Goal: Transaction & Acquisition: Obtain resource

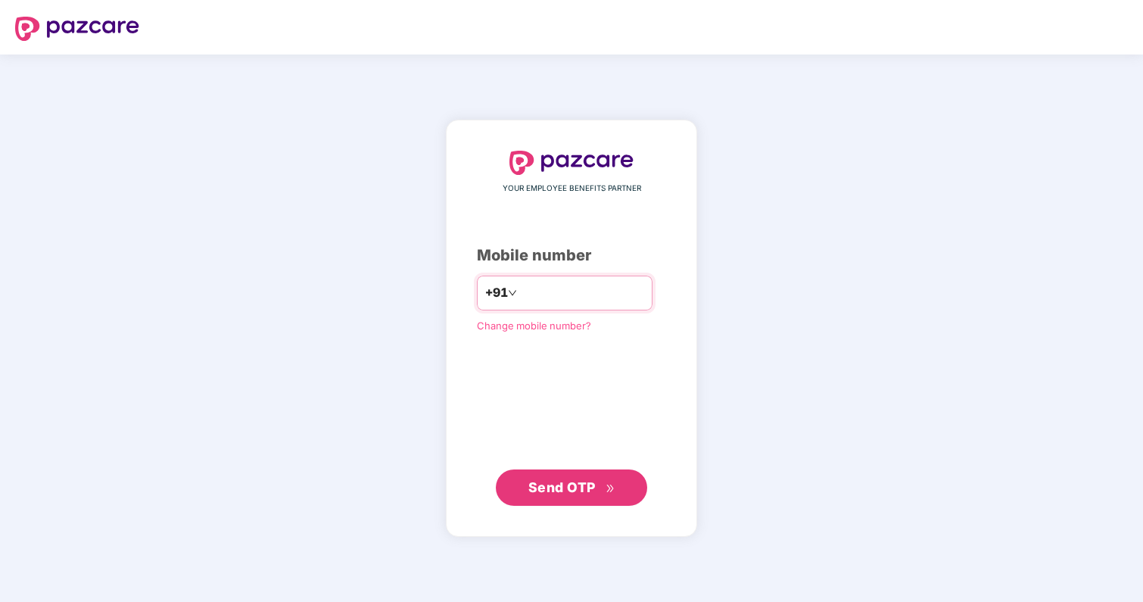
click at [580, 286] on input "number" at bounding box center [582, 293] width 124 height 24
type input "**********"
click at [559, 499] on button "Send OTP" at bounding box center [571, 487] width 151 height 36
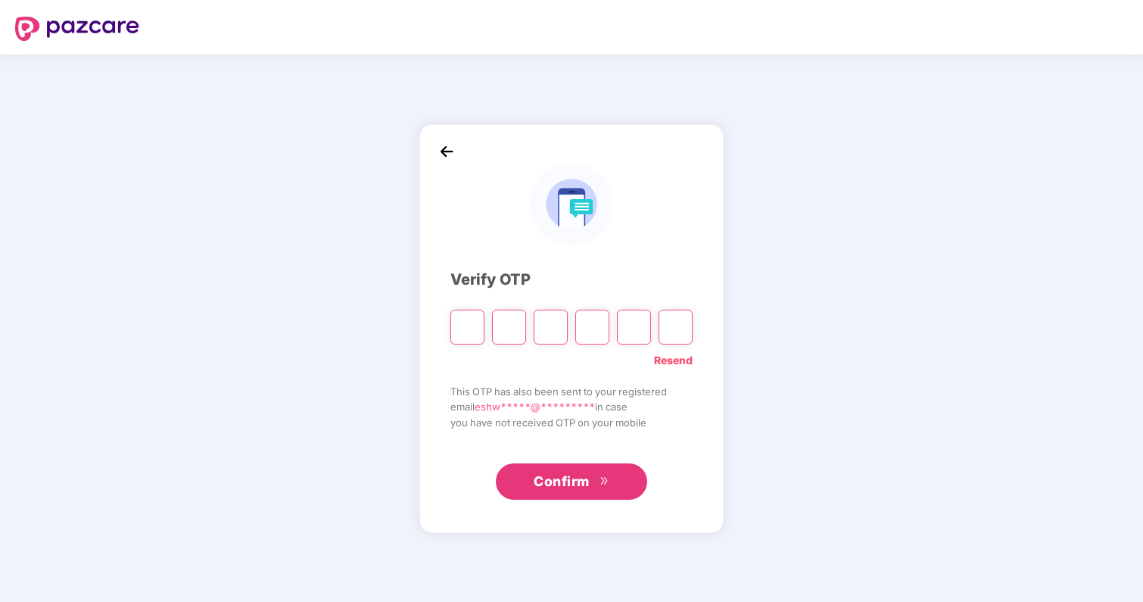
click at [832, 273] on div "Verify OTP Resend This OTP has also been sent to your registered email eshw****…" at bounding box center [571, 327] width 1143 height 547
click at [678, 362] on link "Resend" at bounding box center [673, 360] width 39 height 17
click at [472, 339] on input "Please enter verification code. Digit 1" at bounding box center [467, 326] width 34 height 35
type input "*"
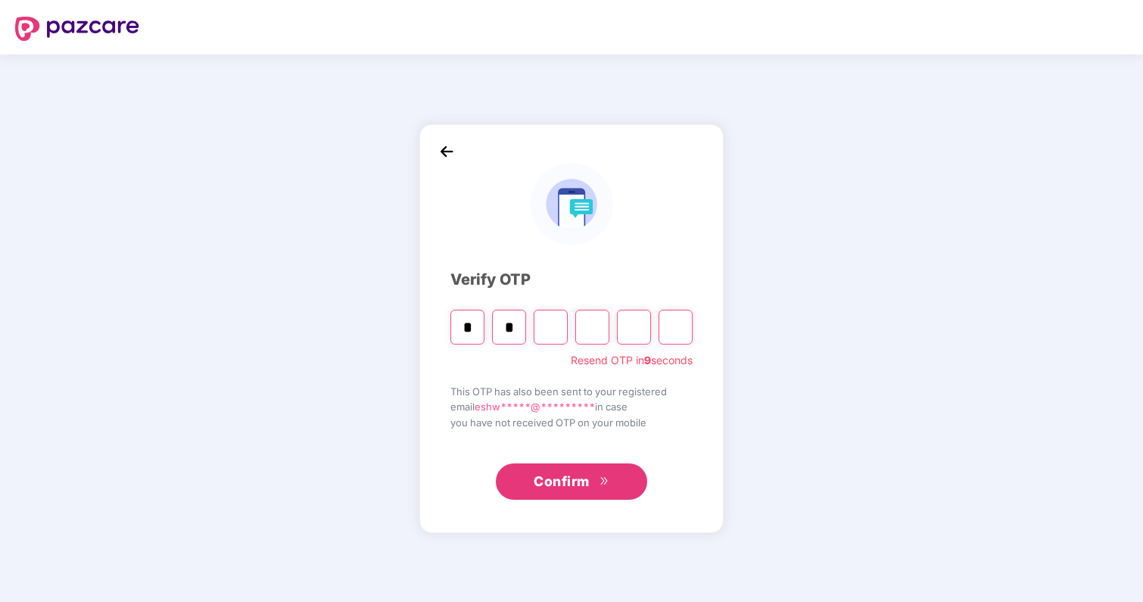
type input "*"
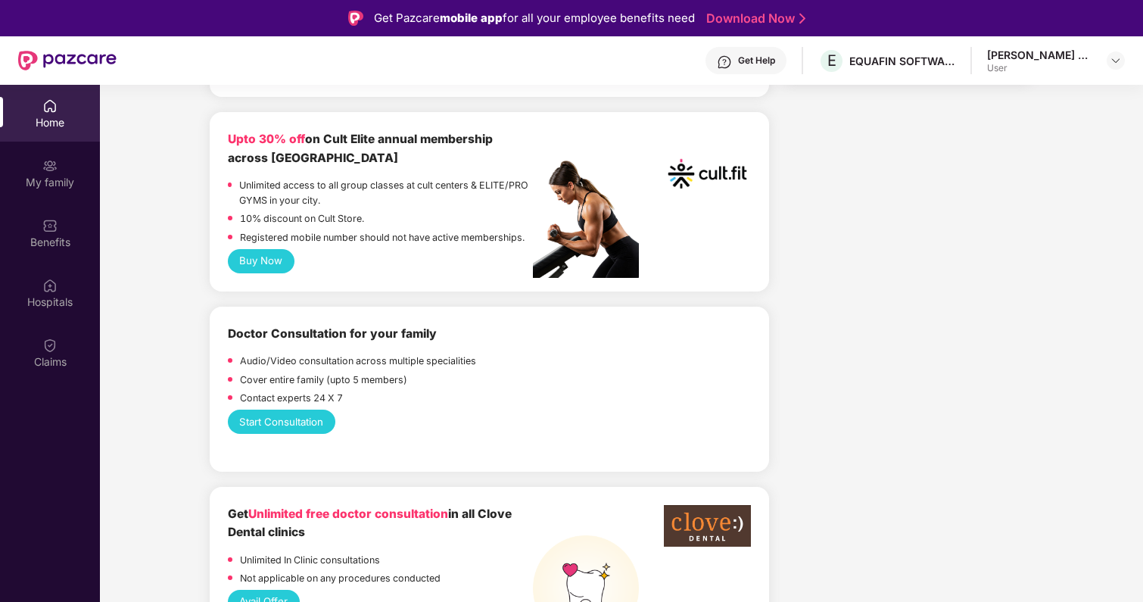
scroll to position [568, 0]
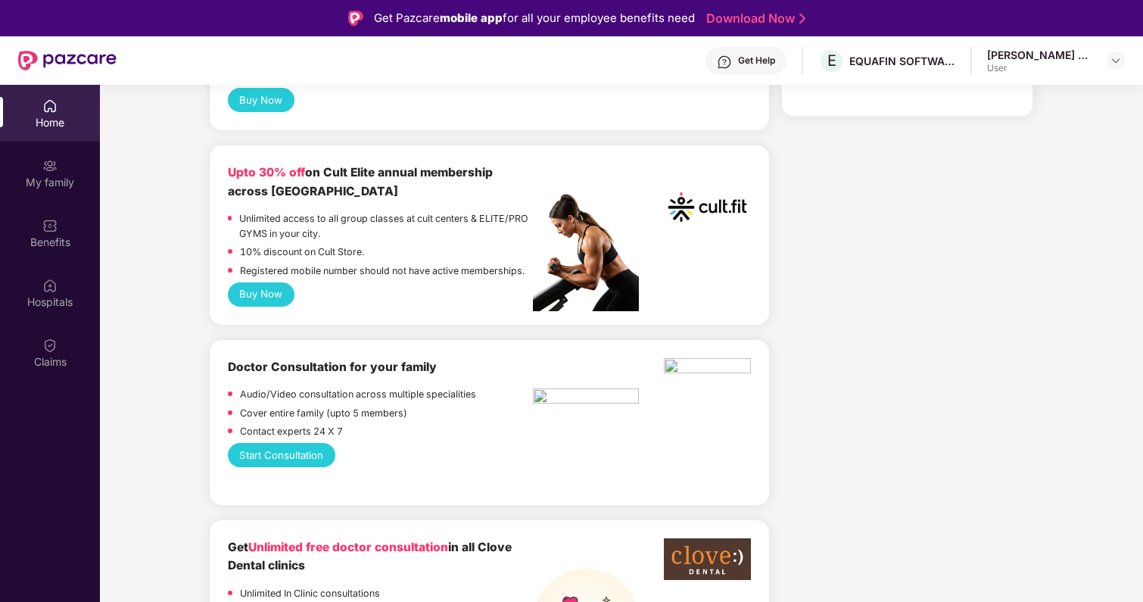
click at [325, 244] on p "10% discount on Cult Store." at bounding box center [302, 251] width 124 height 15
click at [336, 263] on p "Registered mobile number should not have active memberships." at bounding box center [382, 270] width 284 height 15
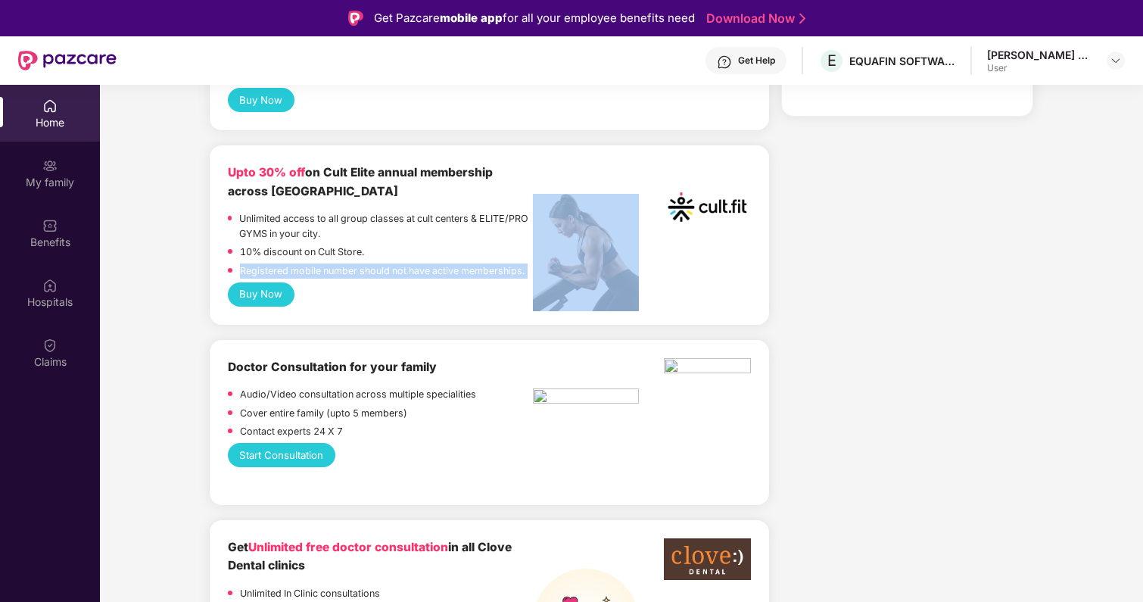
click at [336, 263] on p "Registered mobile number should not have active memberships." at bounding box center [382, 270] width 284 height 15
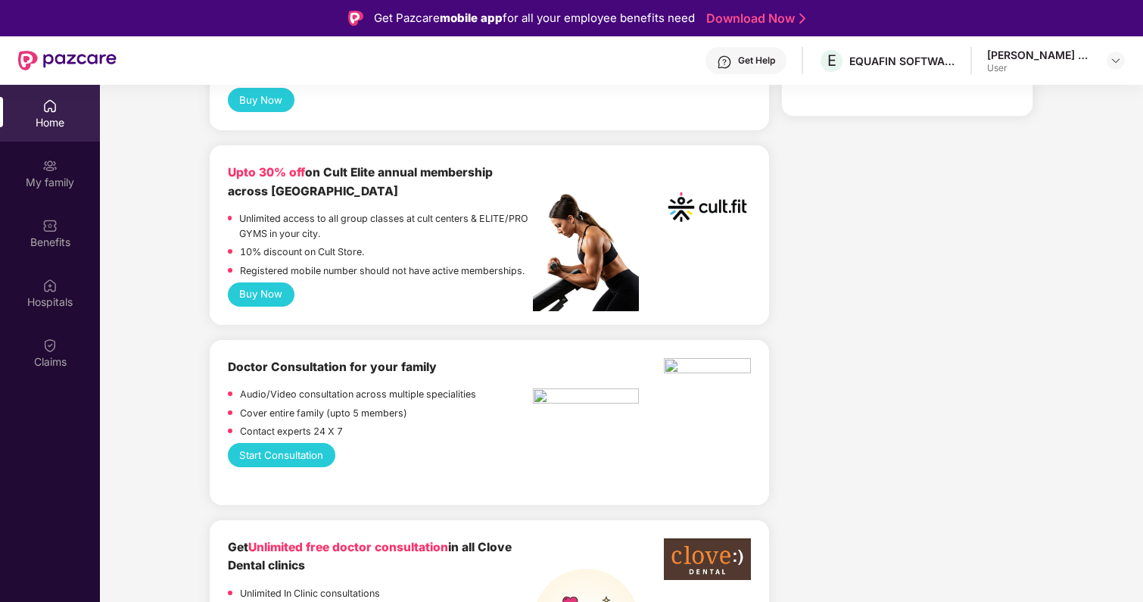
click at [353, 263] on p "Registered mobile number should not have active memberships." at bounding box center [382, 270] width 284 height 15
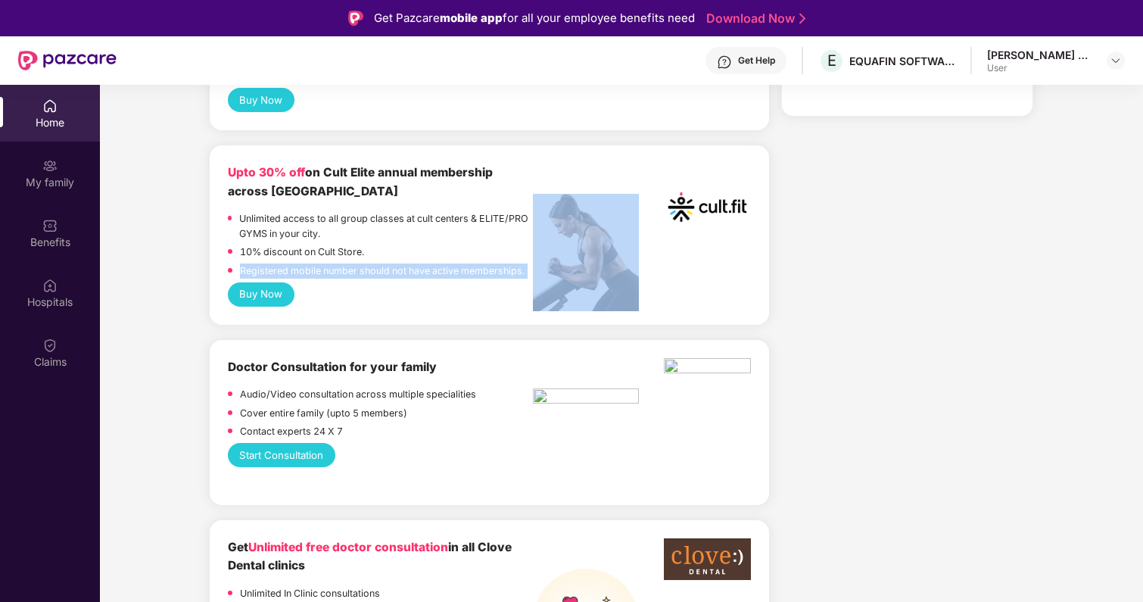
click at [353, 263] on p "Registered mobile number should not have active memberships." at bounding box center [382, 270] width 284 height 15
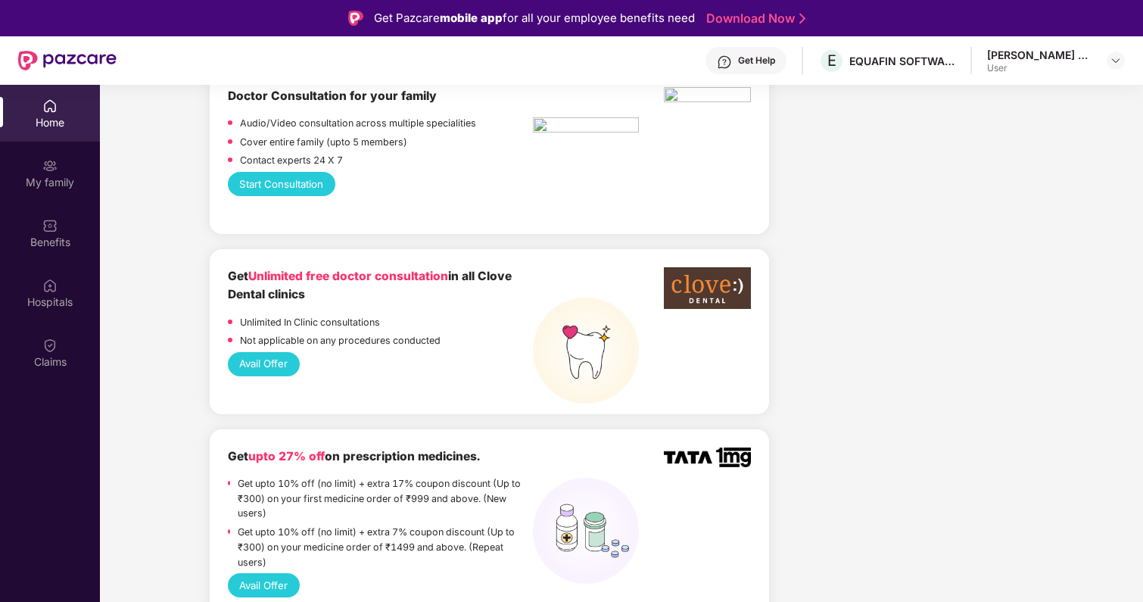
scroll to position [856, 0]
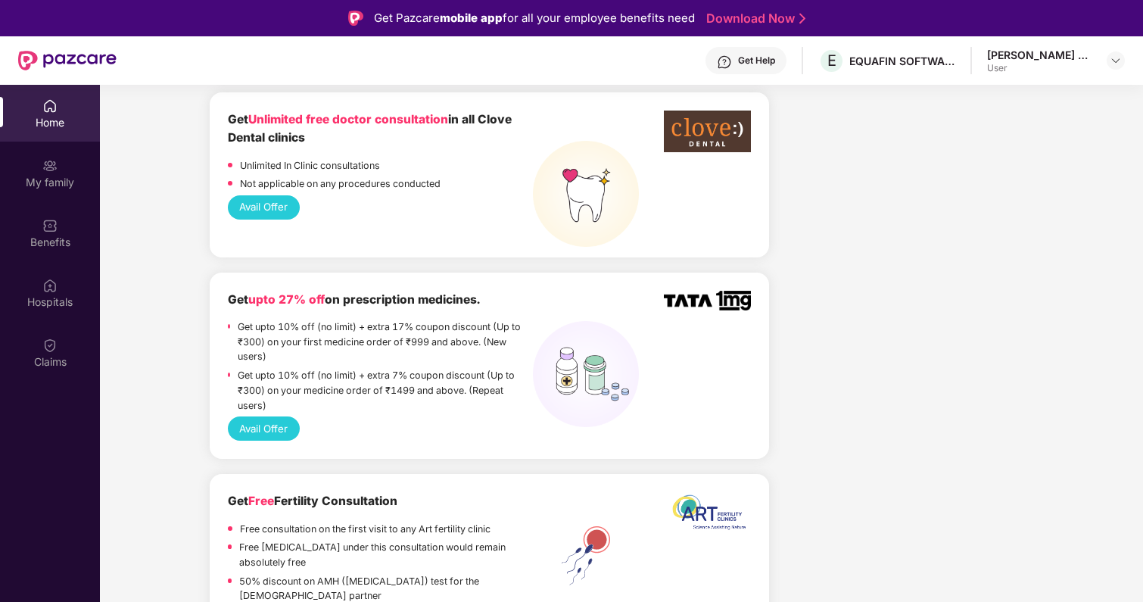
click at [353, 292] on b "Get upto 27% off on prescription medicines." at bounding box center [354, 299] width 252 height 14
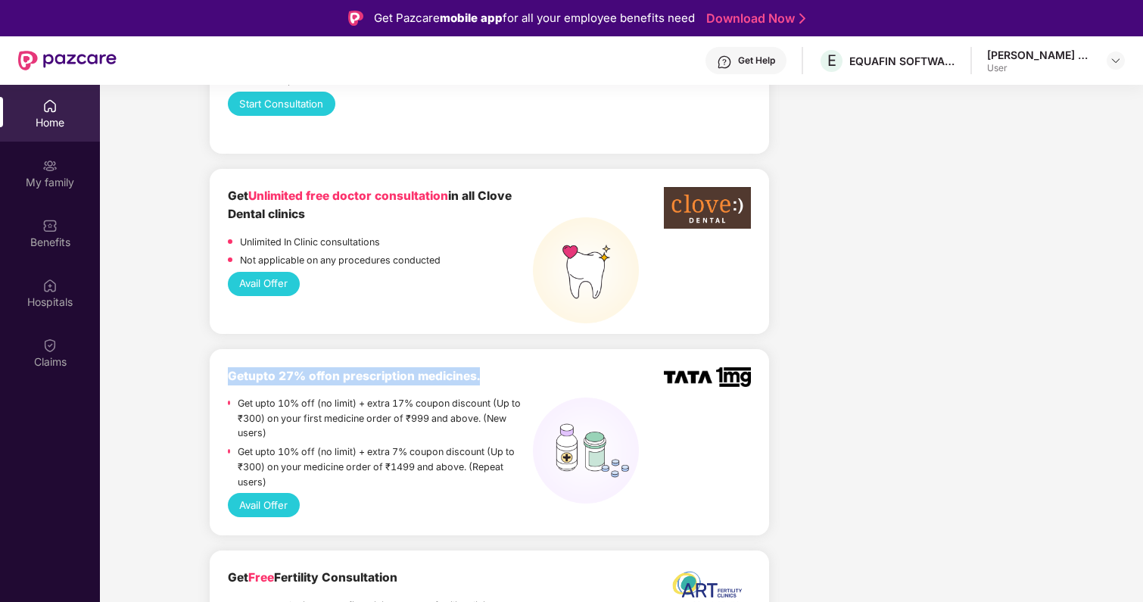
scroll to position [903, 0]
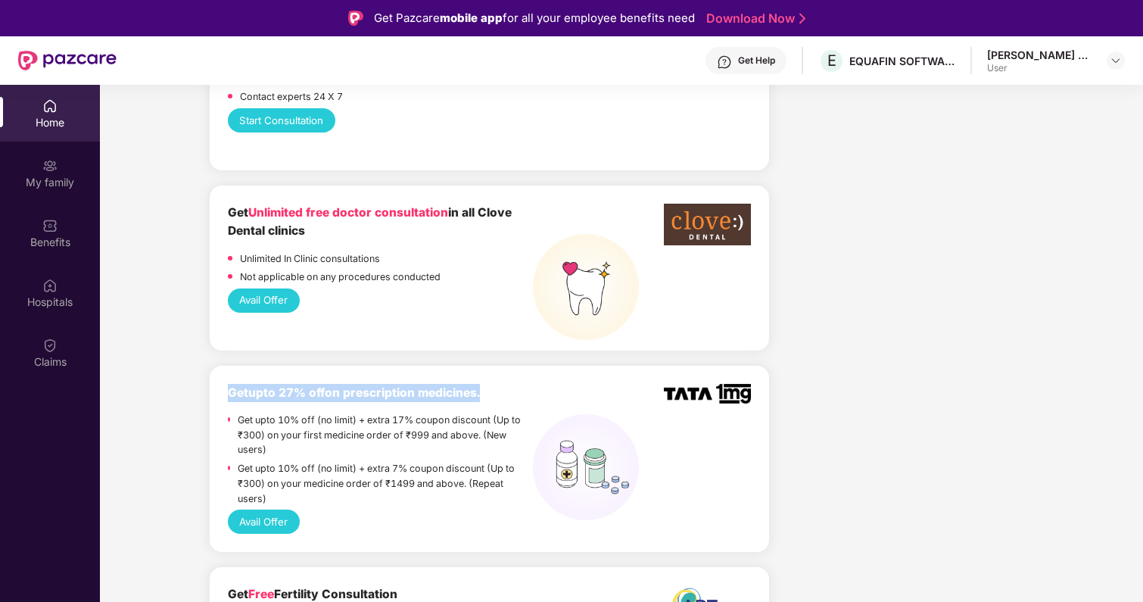
click at [291, 291] on button "Avail Offer" at bounding box center [264, 300] width 72 height 24
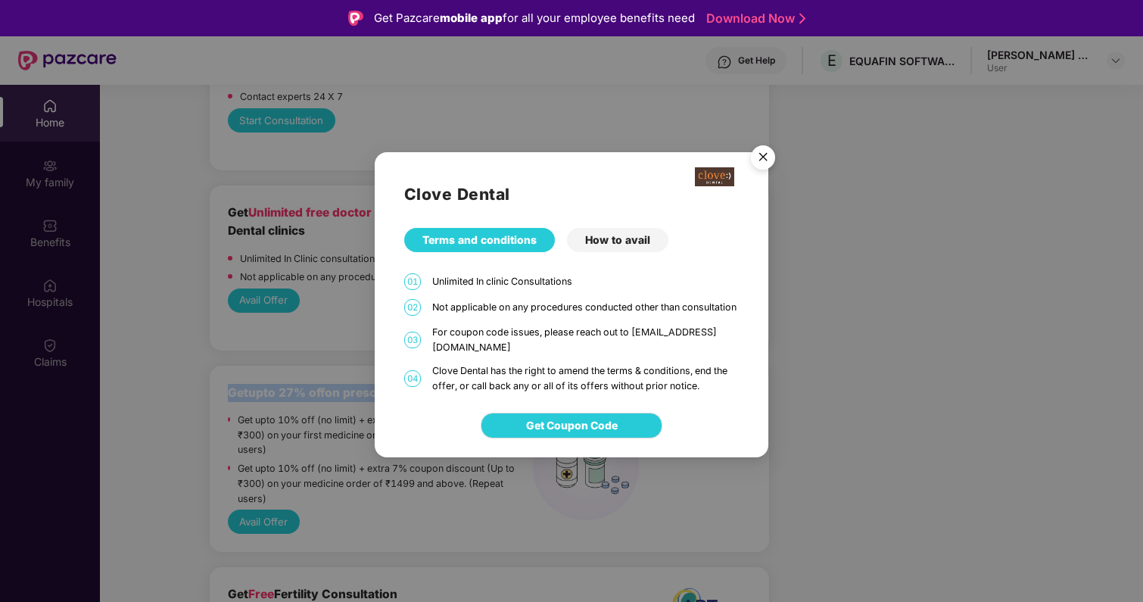
click at [768, 162] on img "Close" at bounding box center [762, 159] width 42 height 42
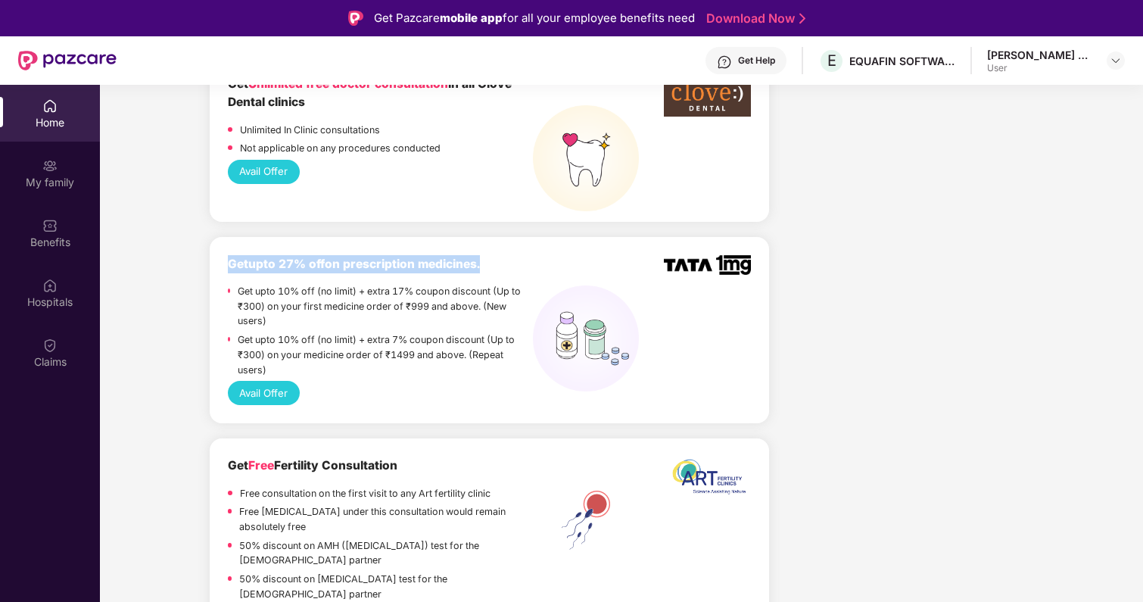
scroll to position [1046, 0]
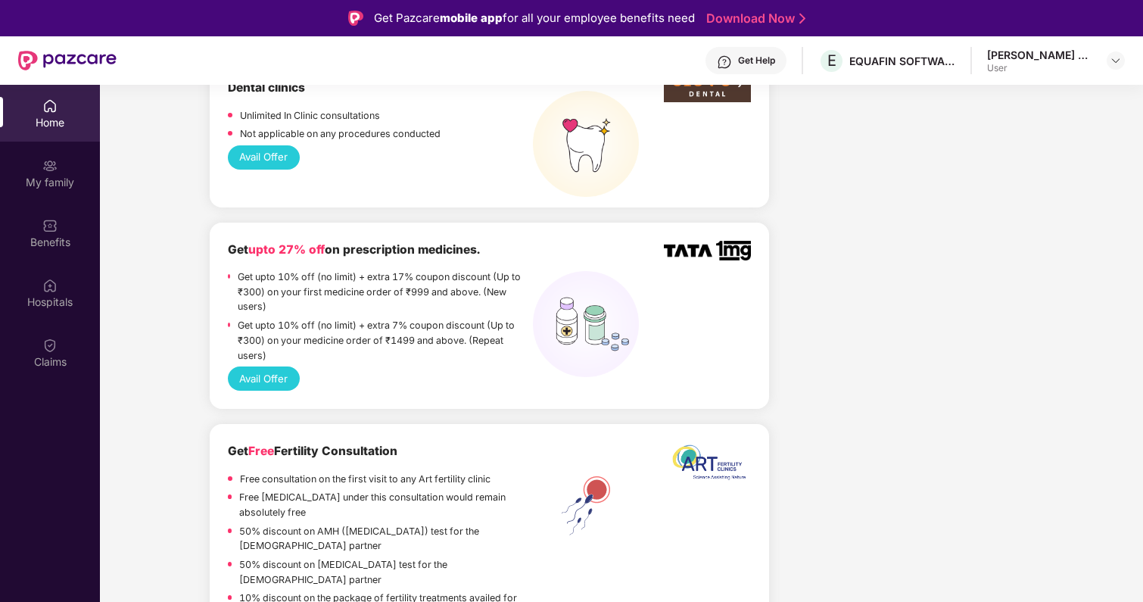
click at [426, 242] on b "Get upto 27% off on prescription medicines." at bounding box center [354, 249] width 252 height 14
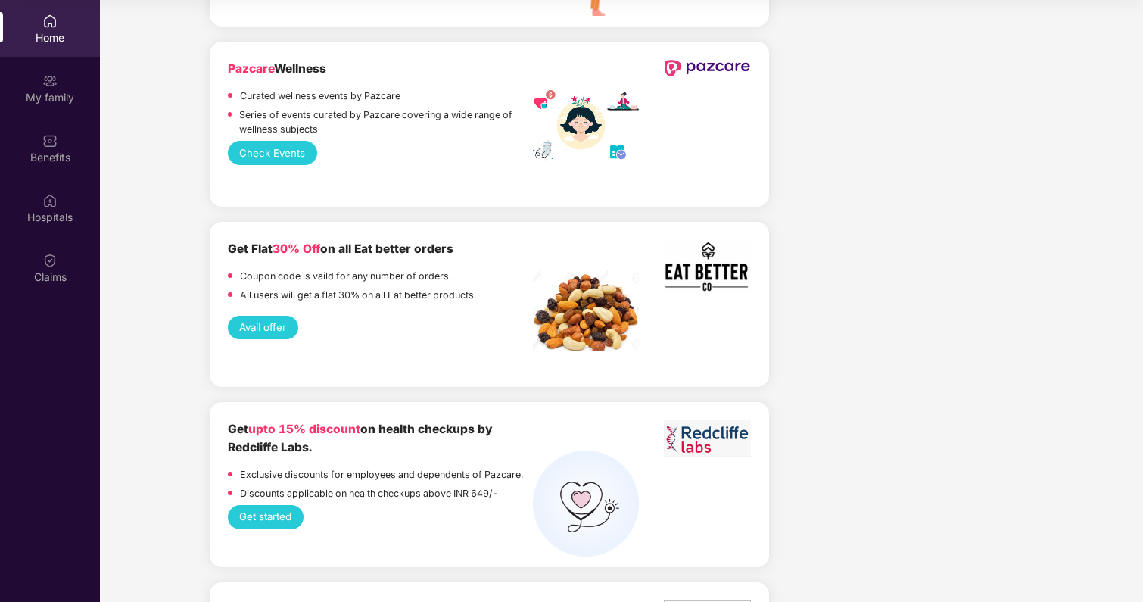
scroll to position [1964, 0]
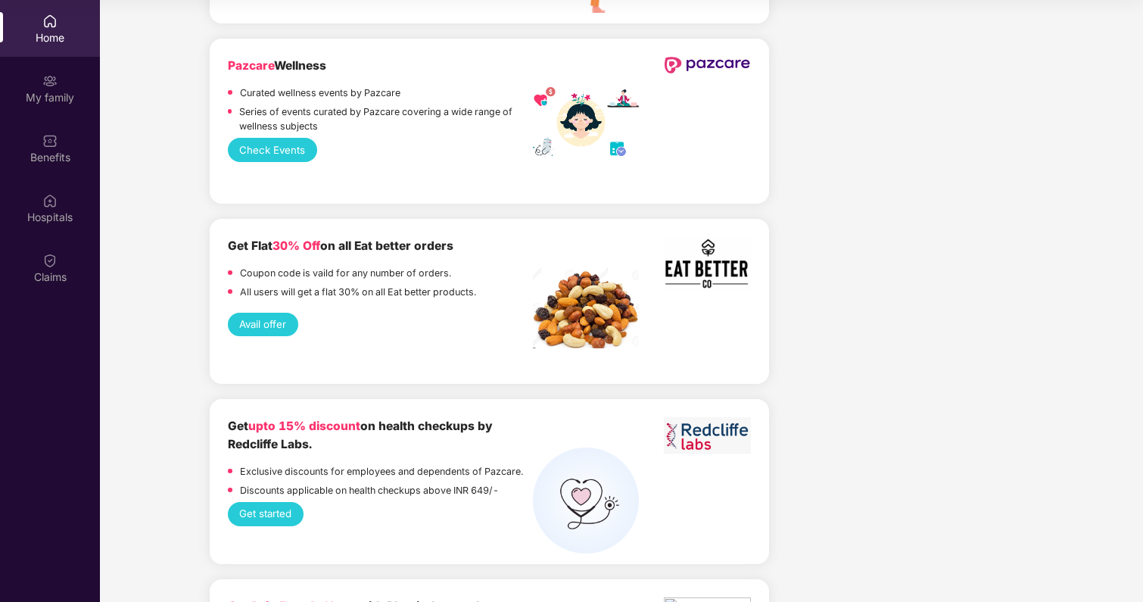
click at [256, 312] on button "Avail offer" at bounding box center [263, 324] width 70 height 24
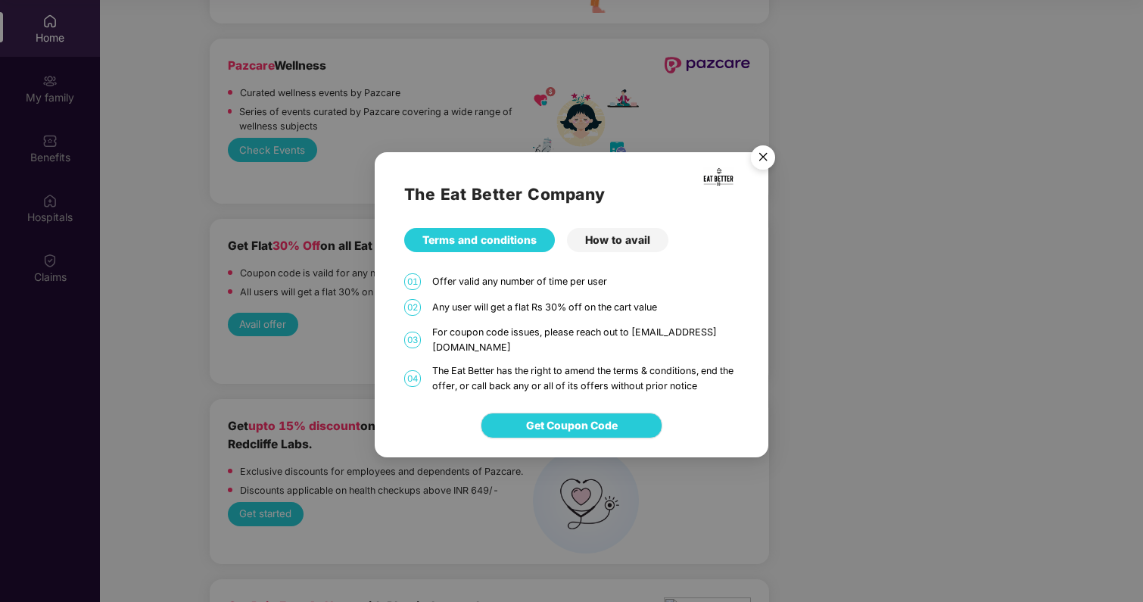
click at [630, 233] on div "The Eat Better Company Terms and conditions How to avail 01 Offer valid any num…" at bounding box center [571, 272] width 393 height 241
click at [622, 246] on div "How to avail" at bounding box center [617, 240] width 101 height 24
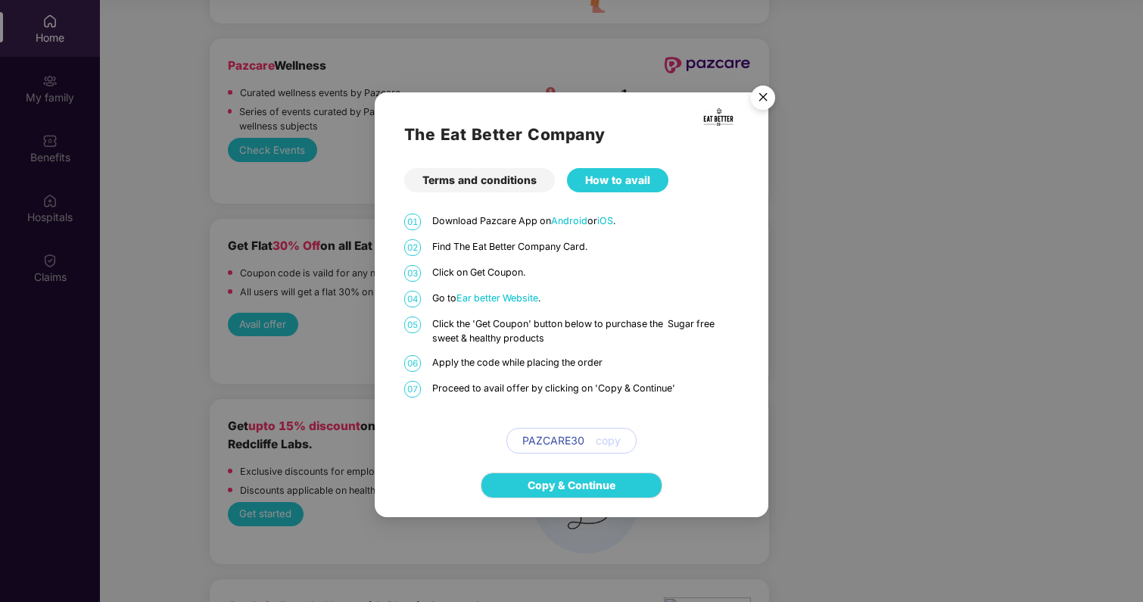
click at [511, 297] on span "Ear better Website" at bounding box center [497, 297] width 82 height 11
click at [758, 103] on img "Close" at bounding box center [762, 100] width 42 height 42
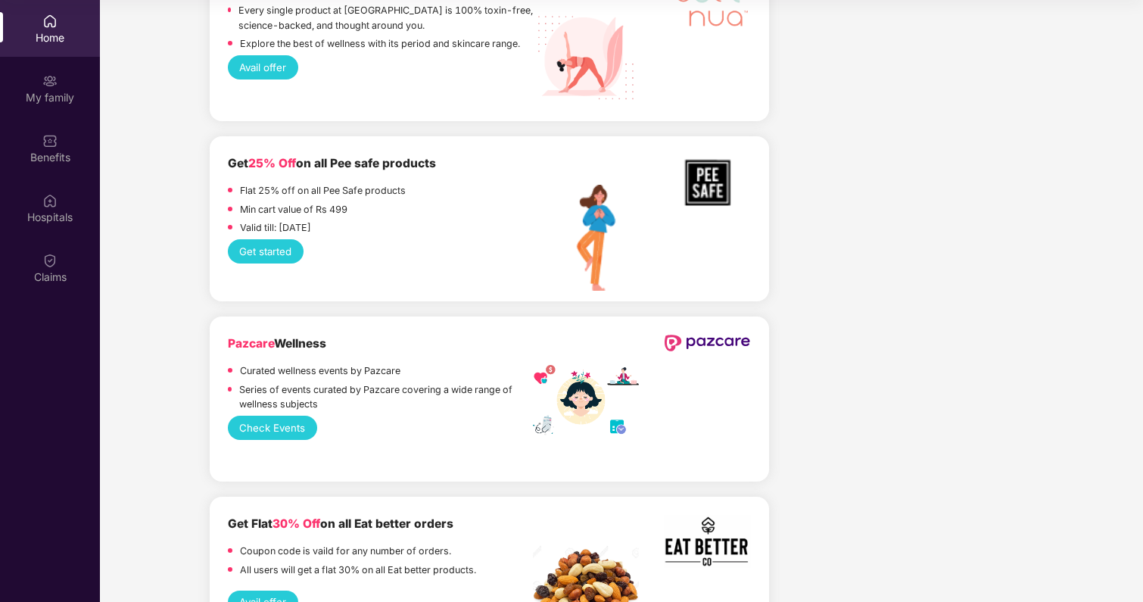
scroll to position [1634, 0]
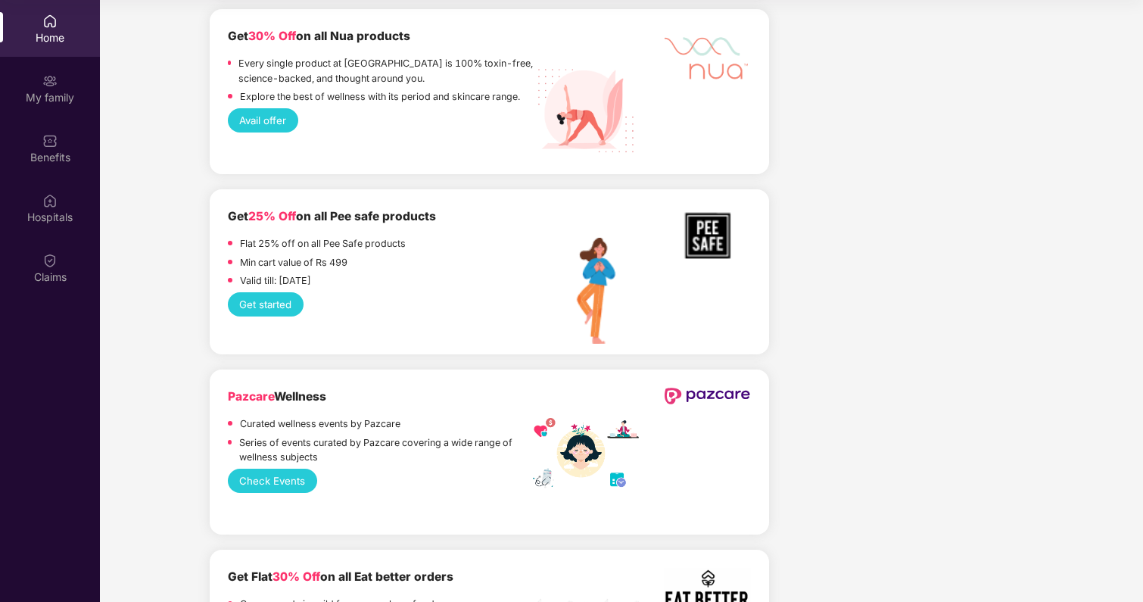
click at [272, 468] on button "Check Events" at bounding box center [272, 480] width 89 height 24
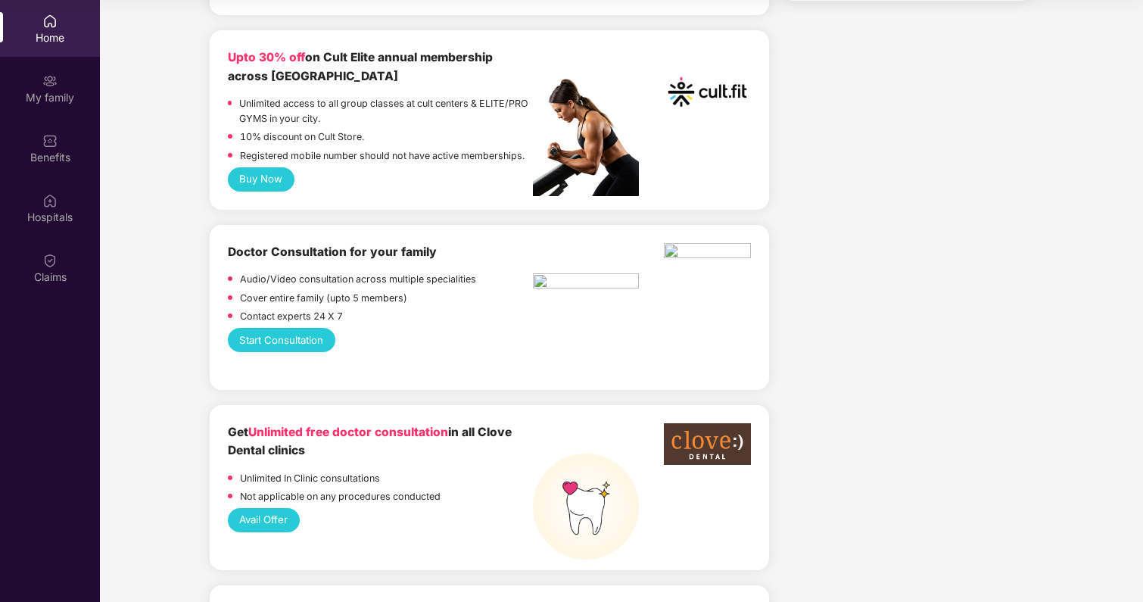
scroll to position [807, 0]
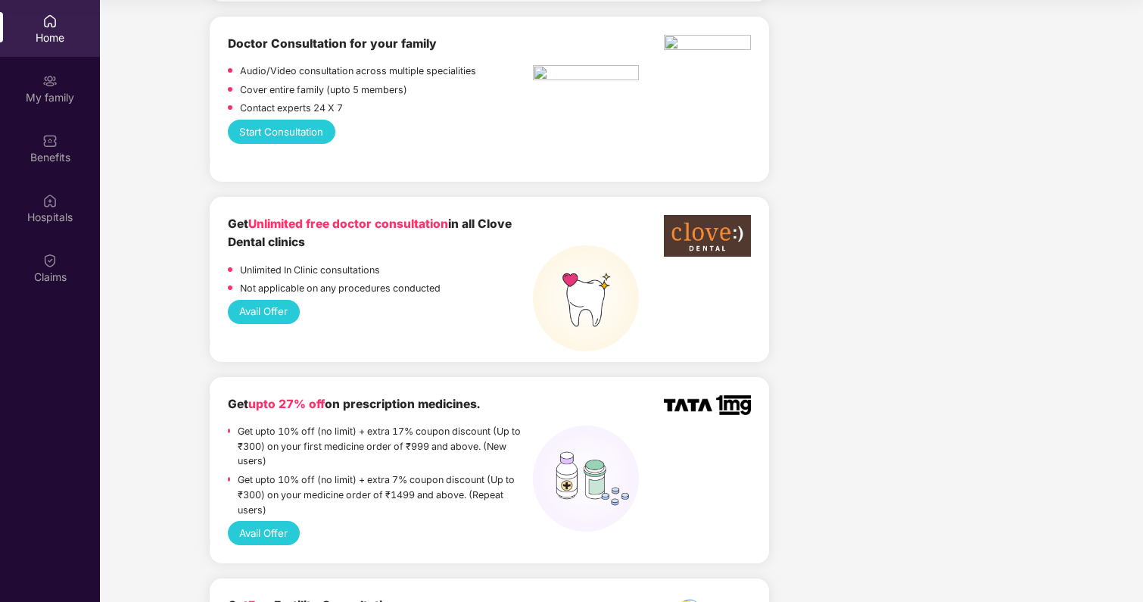
click at [269, 300] on button "Avail Offer" at bounding box center [264, 312] width 72 height 24
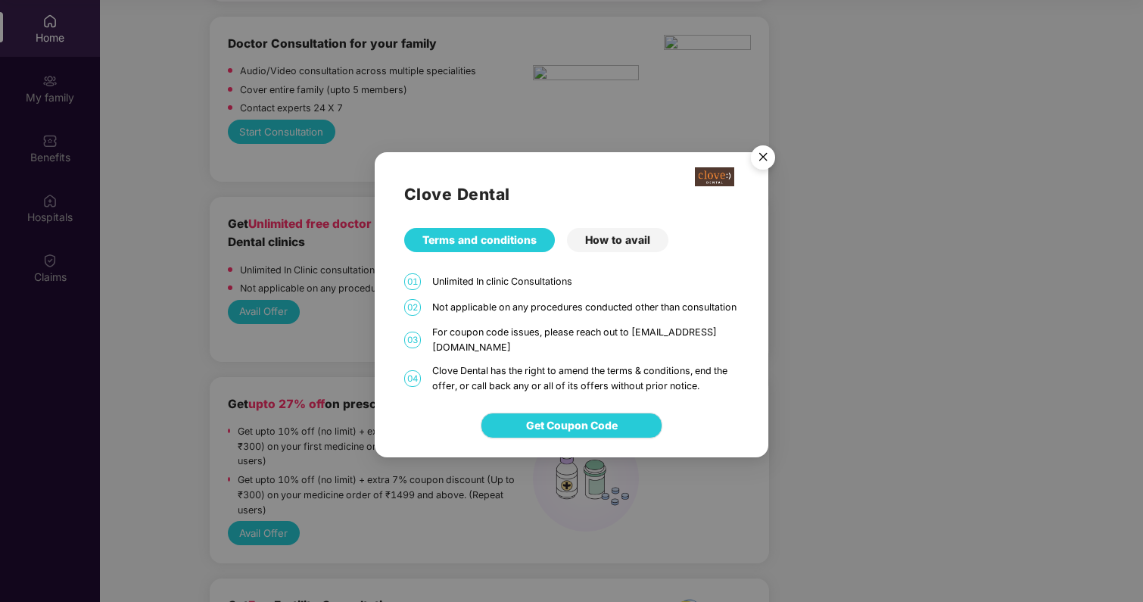
click at [631, 247] on div "How to avail" at bounding box center [617, 240] width 101 height 24
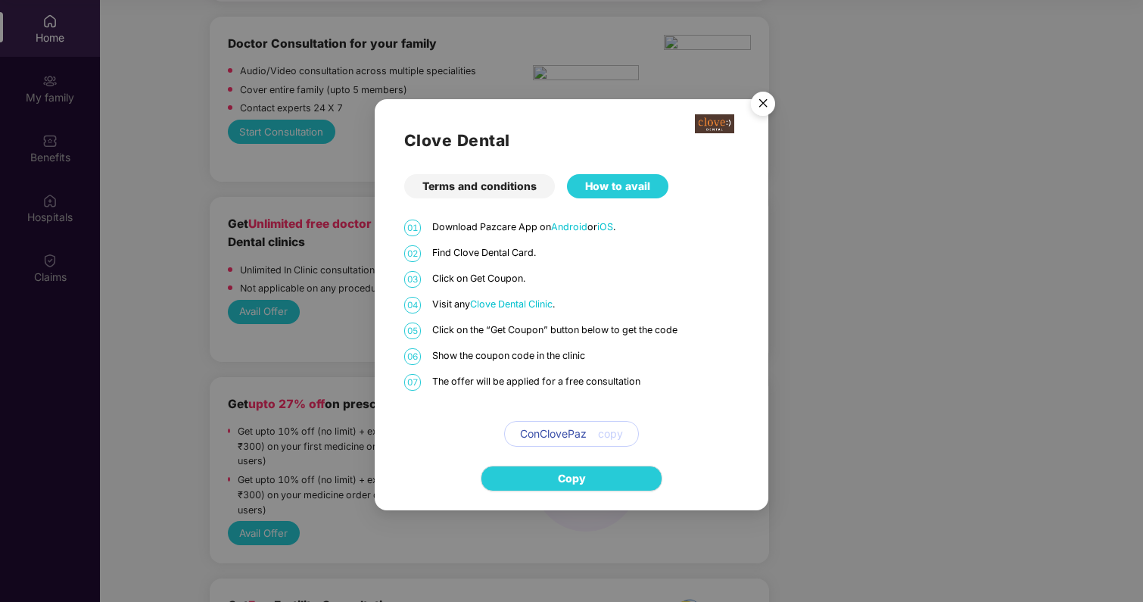
click at [527, 303] on span "Clove Dental Clinic" at bounding box center [511, 303] width 82 height 11
click at [576, 431] on span "ConClovePaz" at bounding box center [553, 433] width 67 height 17
click at [748, 98] on img "Close" at bounding box center [762, 106] width 42 height 42
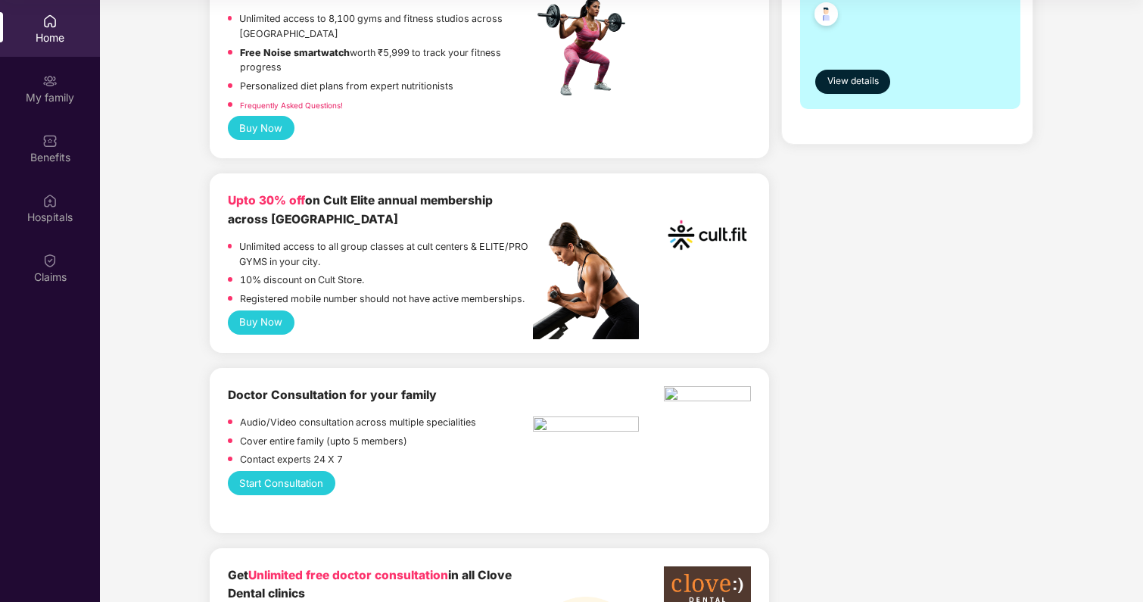
scroll to position [417, 0]
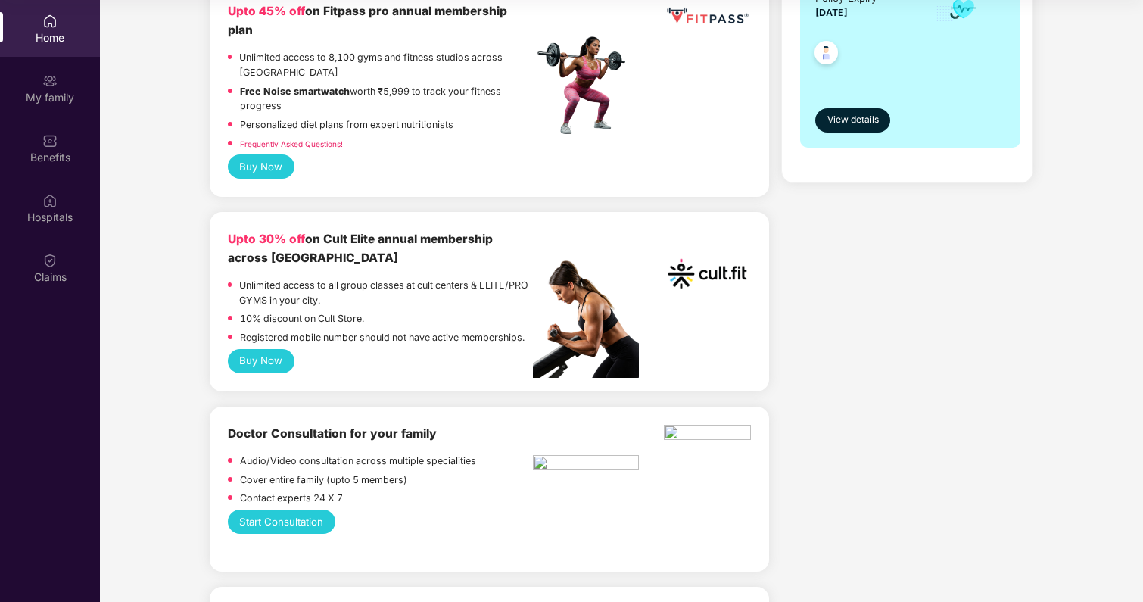
click at [276, 352] on button "Buy Now" at bounding box center [261, 361] width 67 height 24
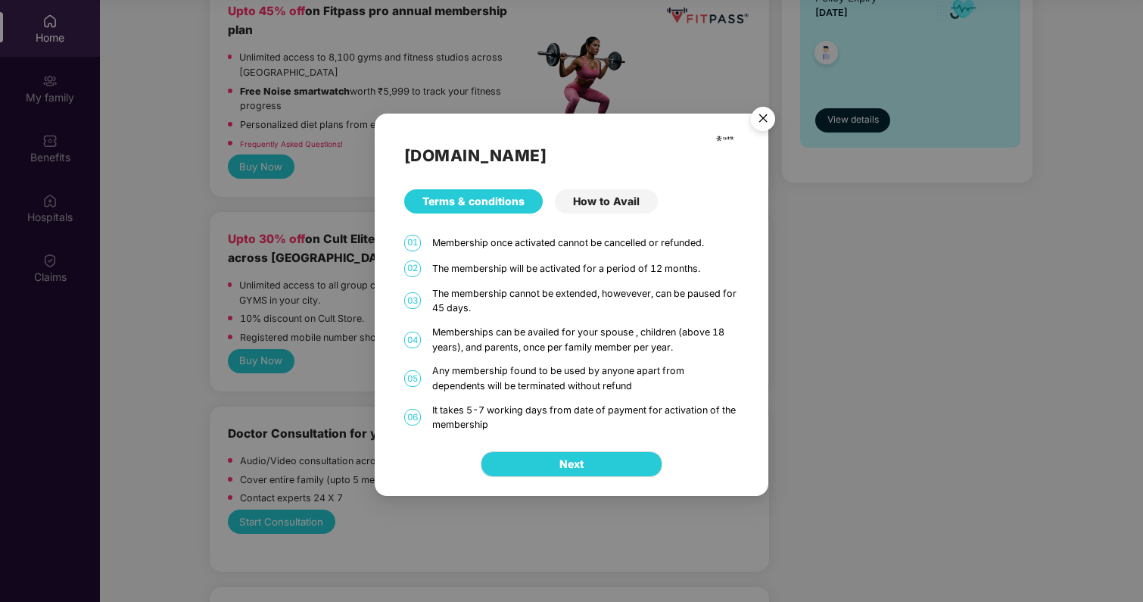
click at [611, 200] on div "How to Avail" at bounding box center [606, 201] width 103 height 24
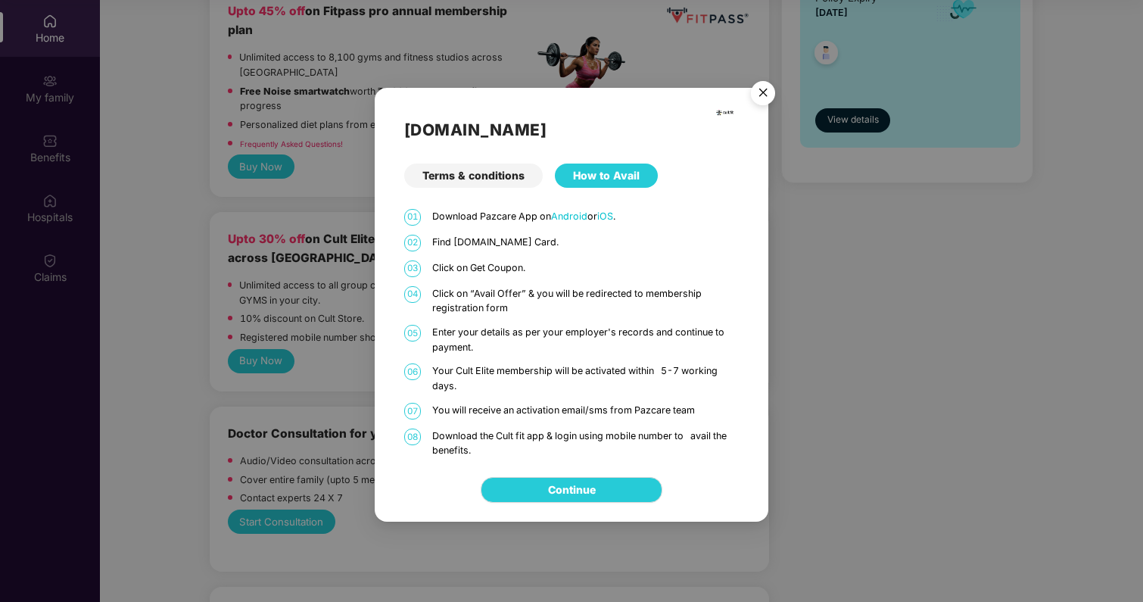
click at [474, 176] on div "Terms & conditions" at bounding box center [473, 175] width 138 height 24
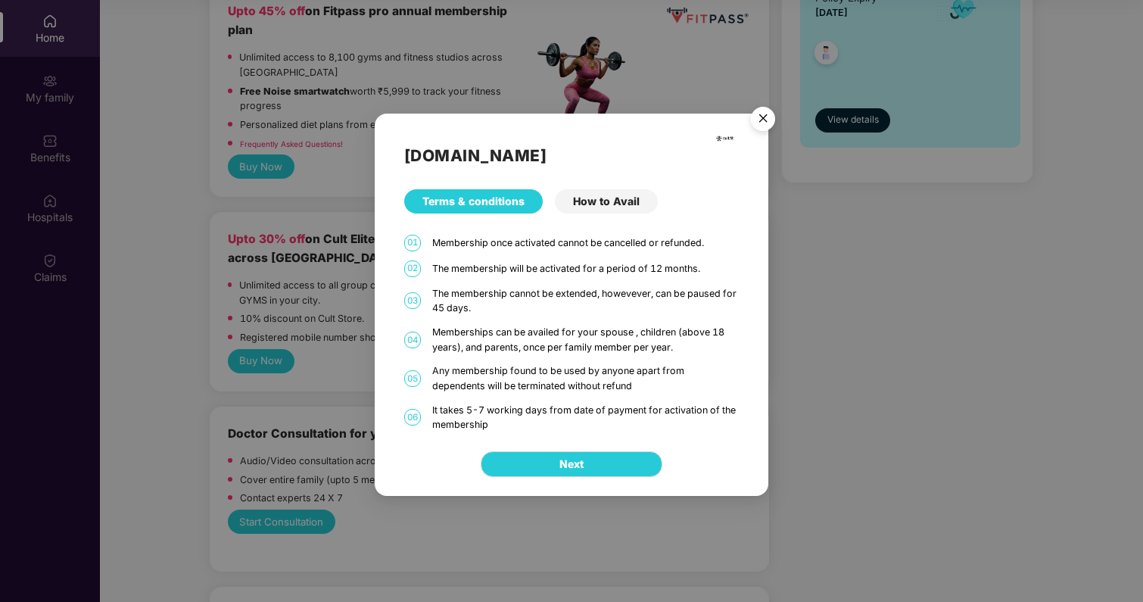
click at [615, 206] on div "How to Avail" at bounding box center [606, 201] width 103 height 24
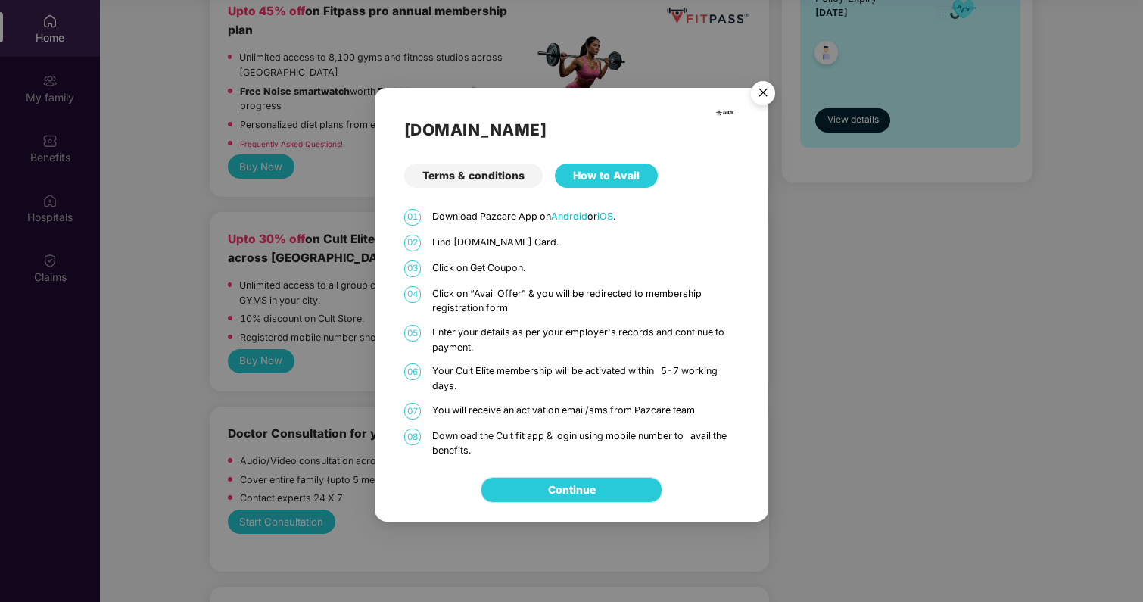
click at [574, 487] on link "Continue" at bounding box center [572, 489] width 48 height 17
click at [763, 94] on img "Close" at bounding box center [762, 95] width 42 height 42
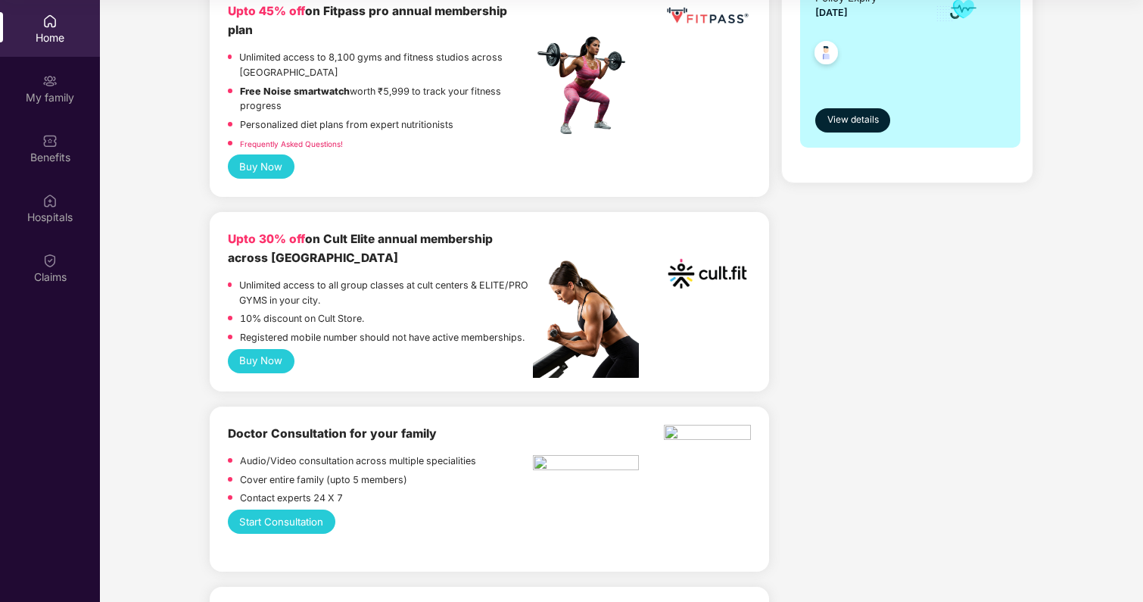
click at [281, 349] on button "Buy Now" at bounding box center [261, 361] width 67 height 24
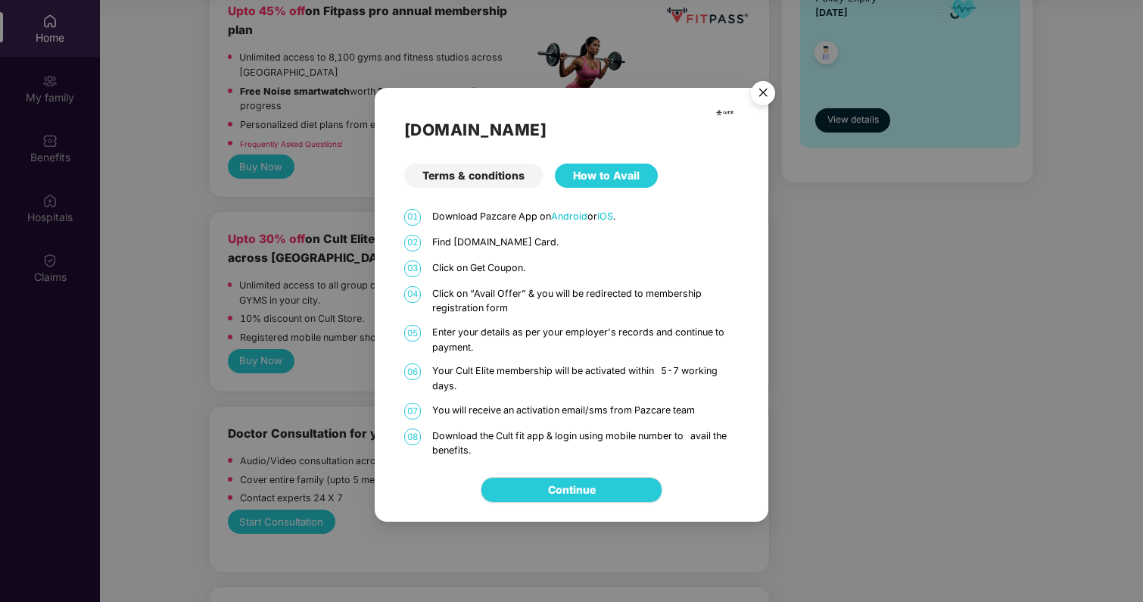
click at [766, 98] on img "Close" at bounding box center [762, 95] width 42 height 42
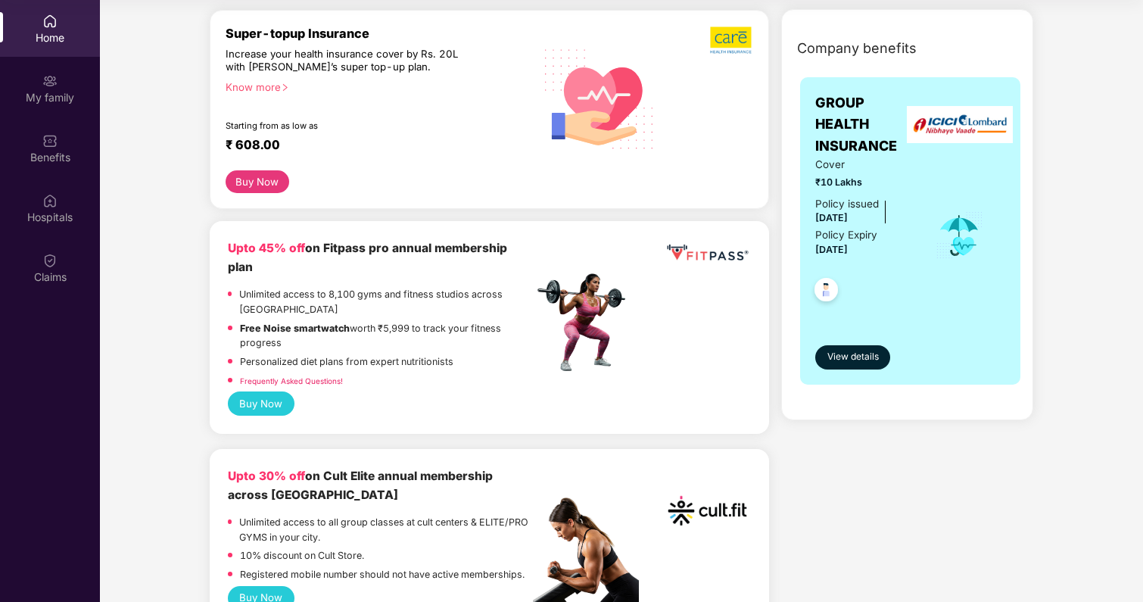
scroll to position [198, 0]
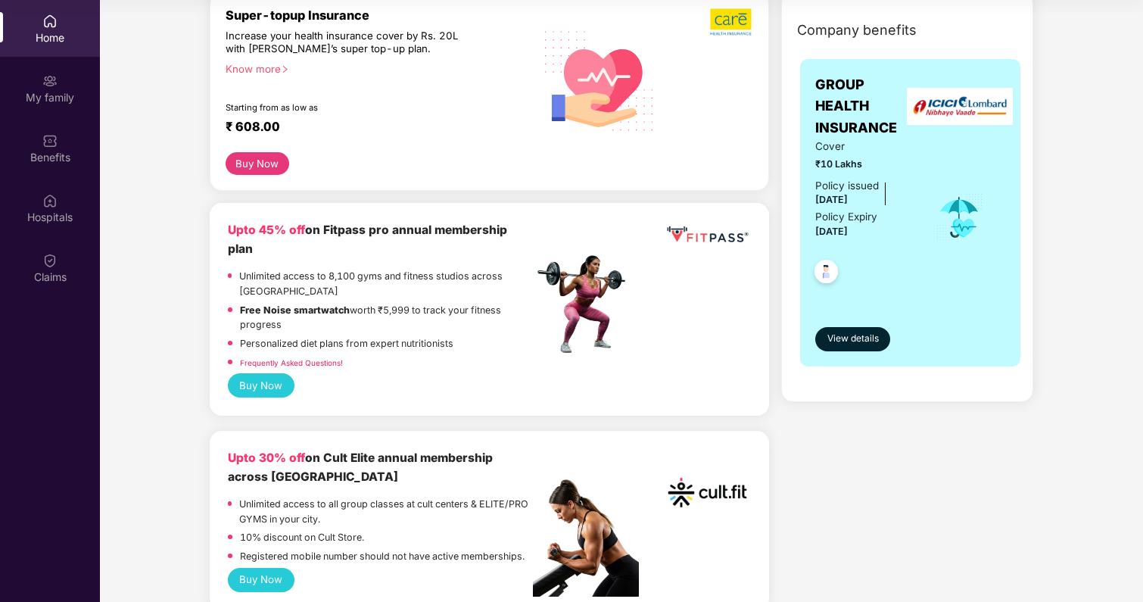
click at [344, 225] on b "Upto 45% off on Fitpass pro annual membership plan" at bounding box center [367, 238] width 279 height 33
copy b "Fitpass"
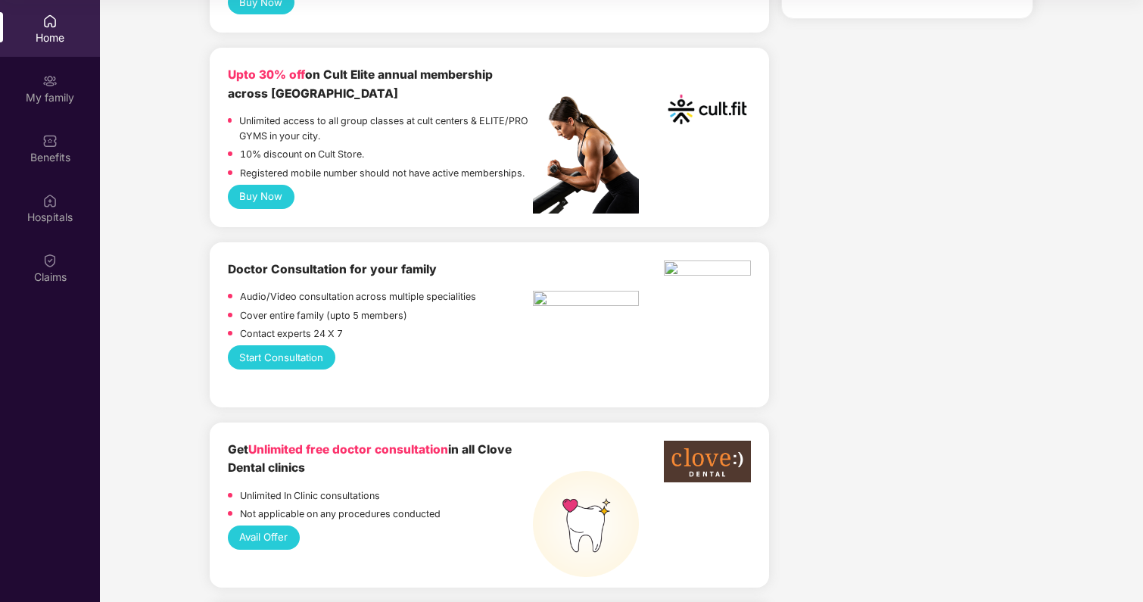
scroll to position [0, 0]
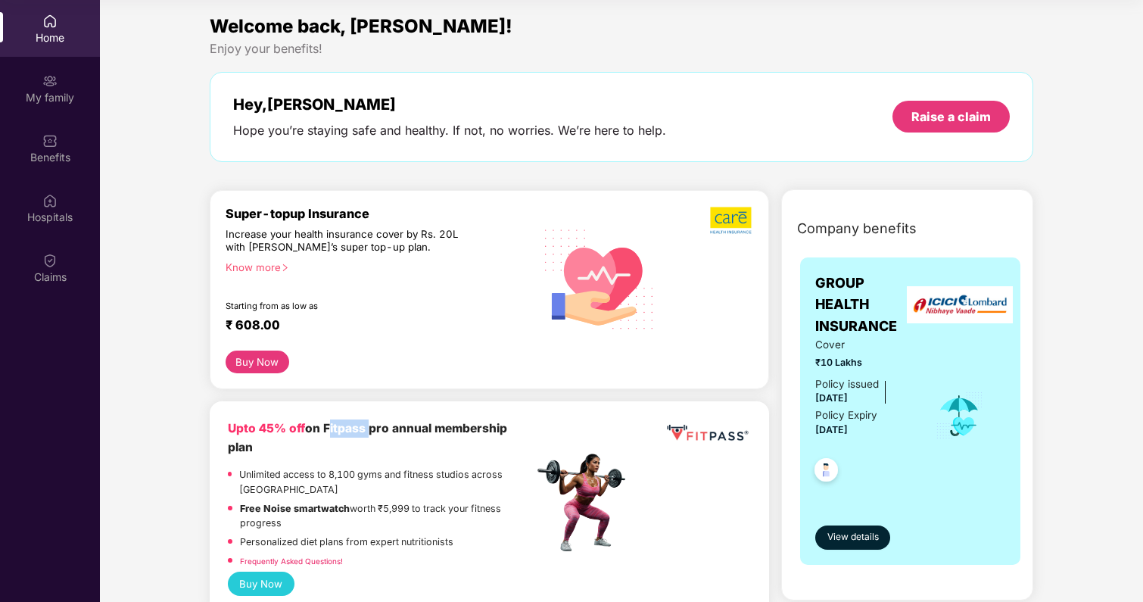
click at [269, 365] on button "Buy Now" at bounding box center [257, 361] width 64 height 23
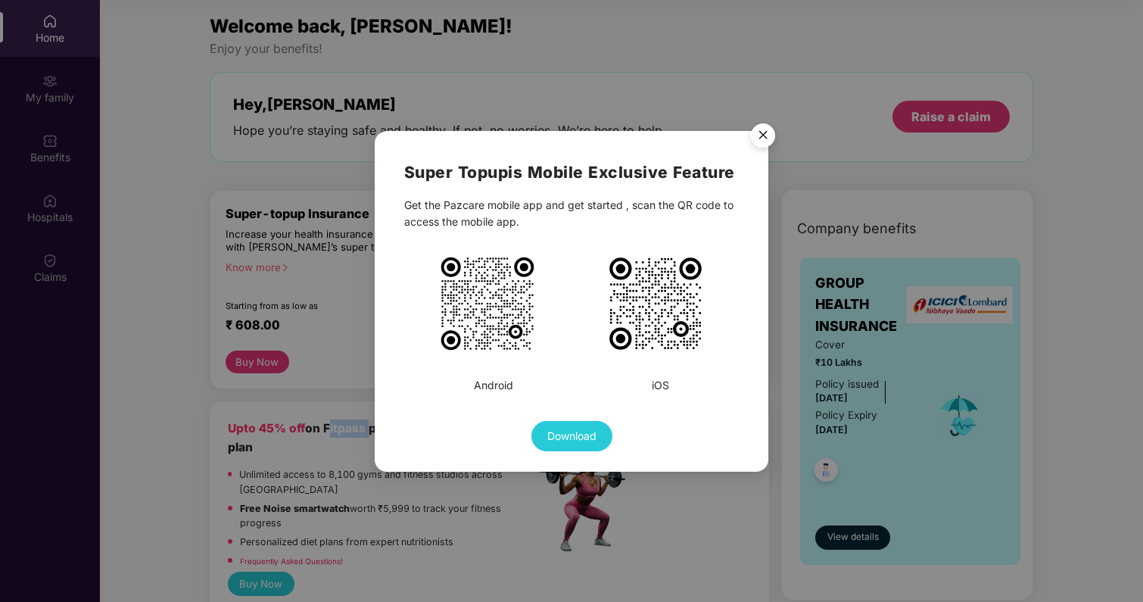
click at [757, 139] on img "Close" at bounding box center [762, 138] width 42 height 42
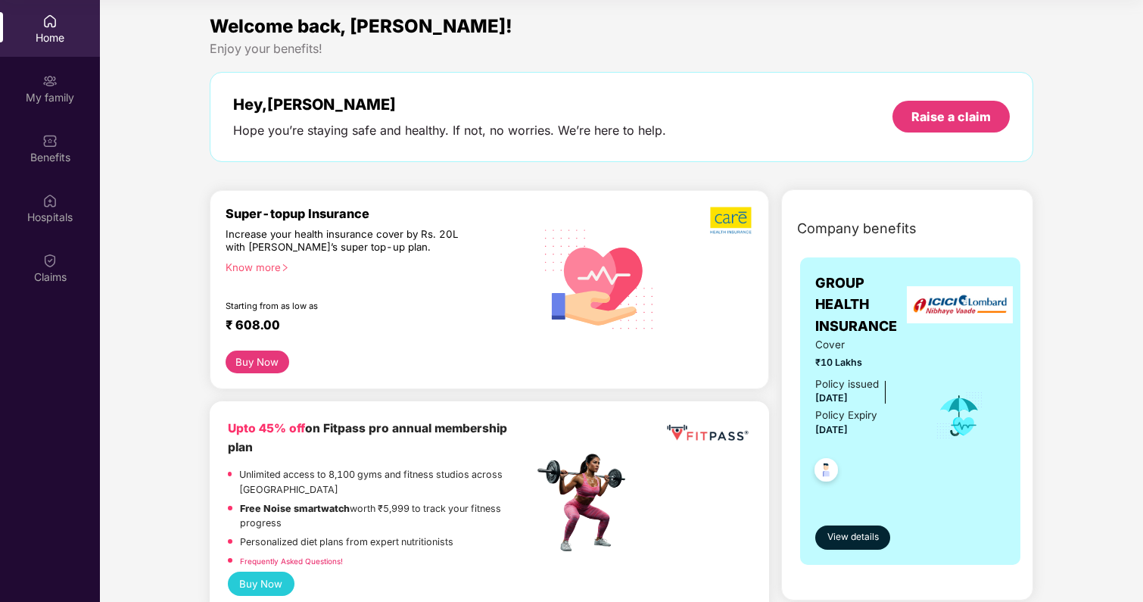
click at [267, 268] on div "Know more" at bounding box center [374, 266] width 299 height 11
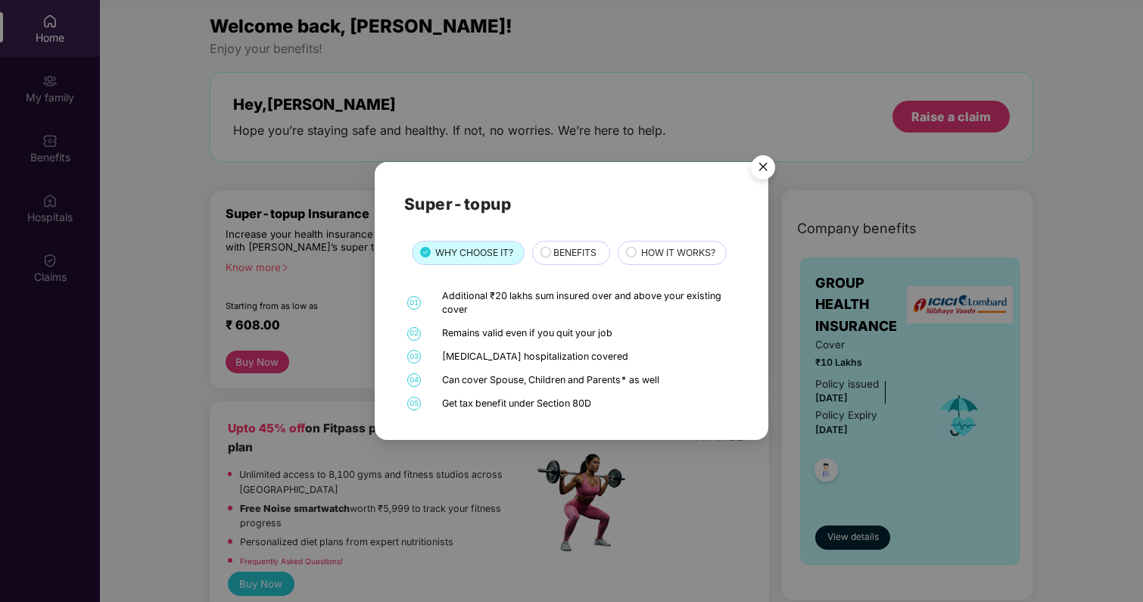
click at [585, 253] on span "BENEFITS" at bounding box center [574, 252] width 43 height 14
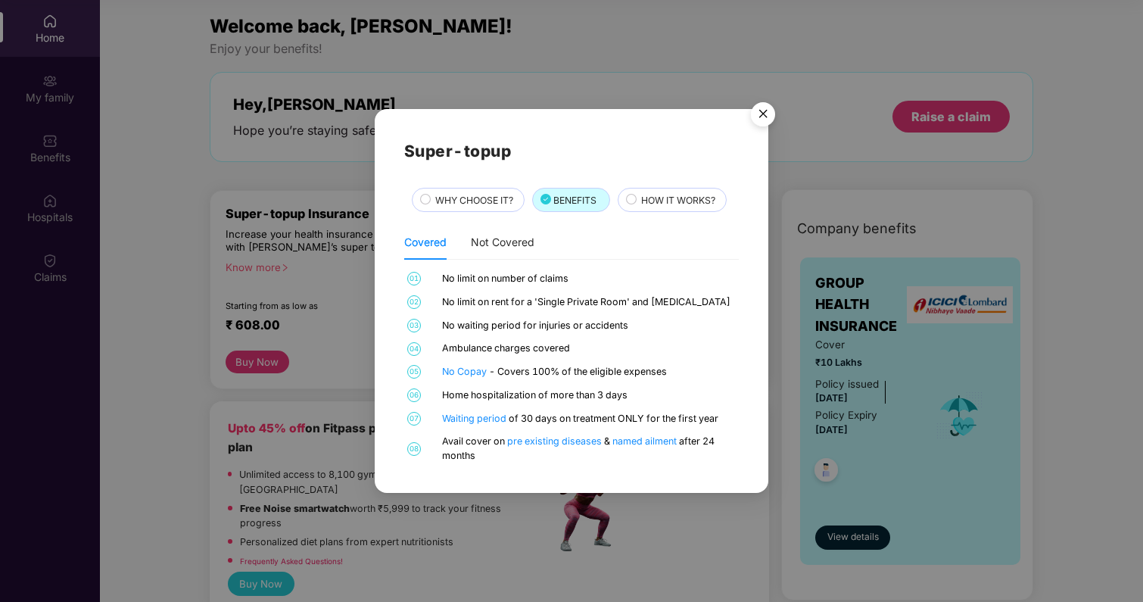
click at [477, 191] on div "WHY CHOOSE IT?" at bounding box center [468, 200] width 113 height 24
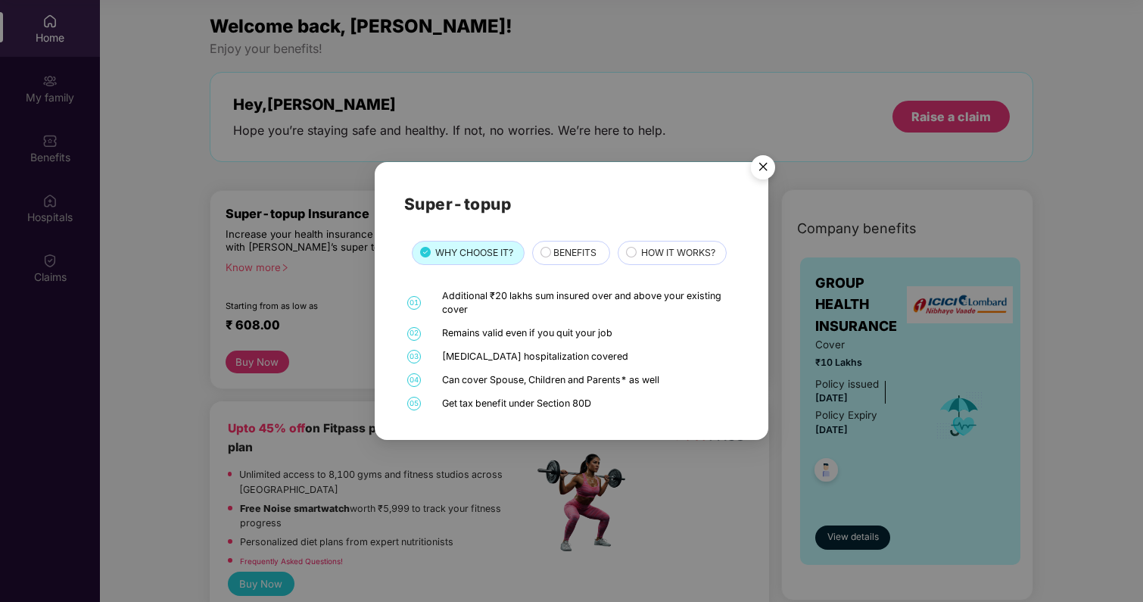
click at [615, 381] on div "Can cover Spouse, Children and Parents* as well" at bounding box center [588, 380] width 293 height 14
click at [658, 267] on div "Super-topup WHY CHOOSE IT? BENEFITS HOW IT WORKS? 01 Additional ₹20 lakhs sum i…" at bounding box center [571, 300] width 335 height 219
click at [536, 256] on div "BENEFITS" at bounding box center [571, 253] width 78 height 24
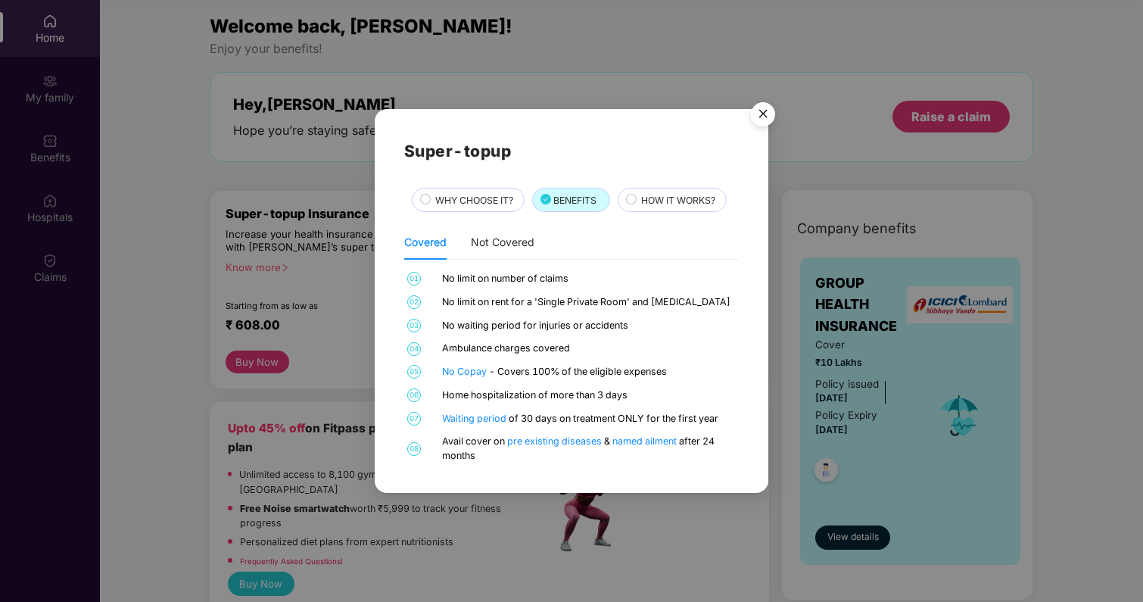
click at [665, 210] on div "HOW IT WORKS?" at bounding box center [671, 200] width 109 height 24
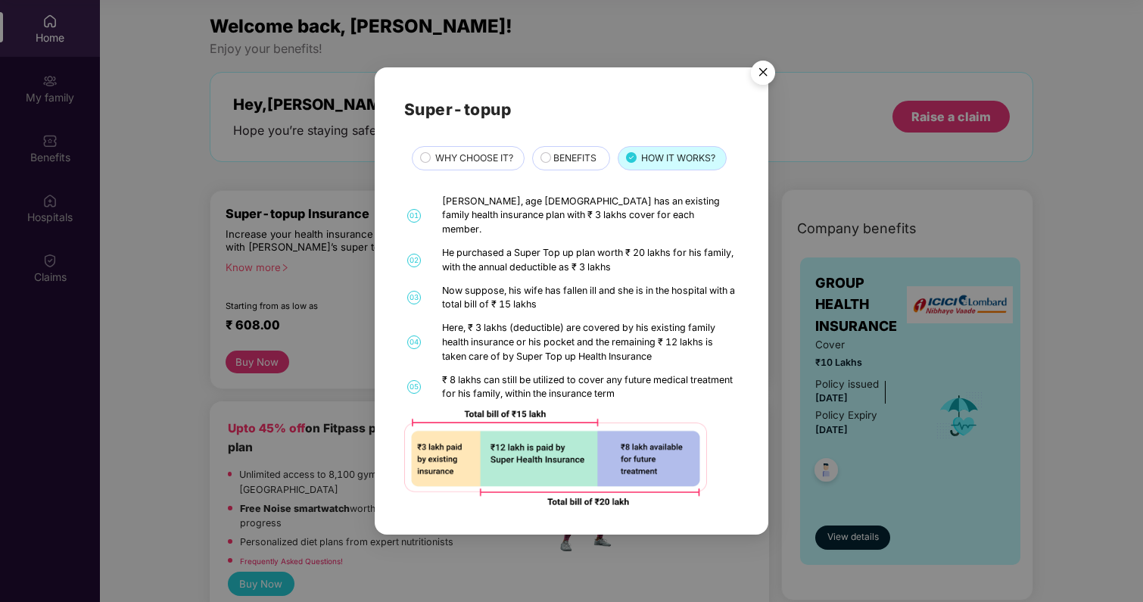
click at [592, 167] on div "BENEFITS" at bounding box center [574, 159] width 57 height 17
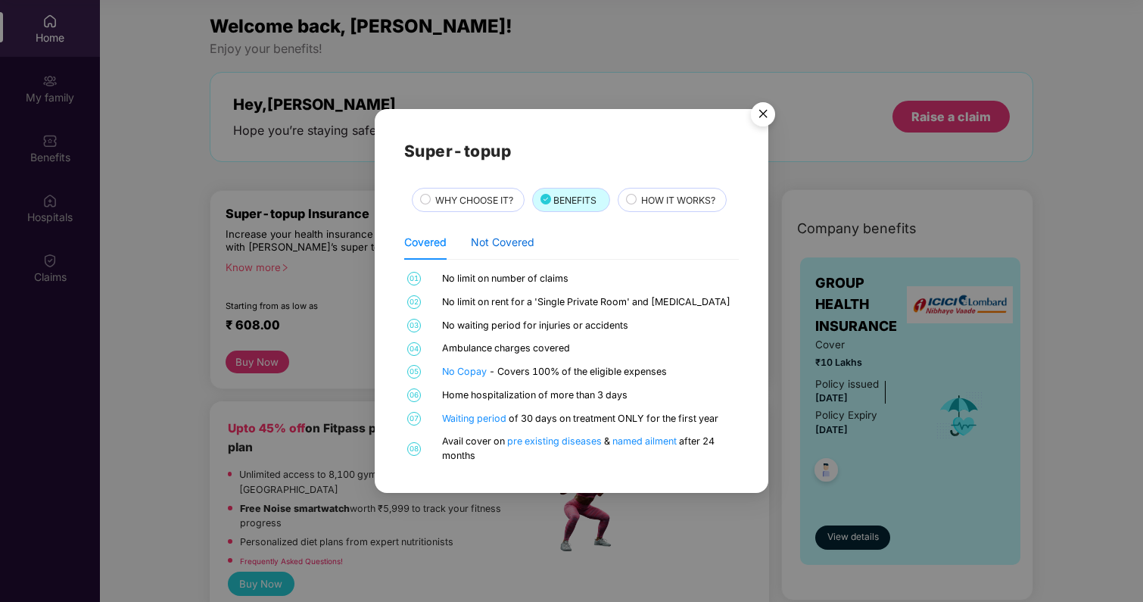
click at [510, 242] on div "Not Covered" at bounding box center [503, 242] width 64 height 17
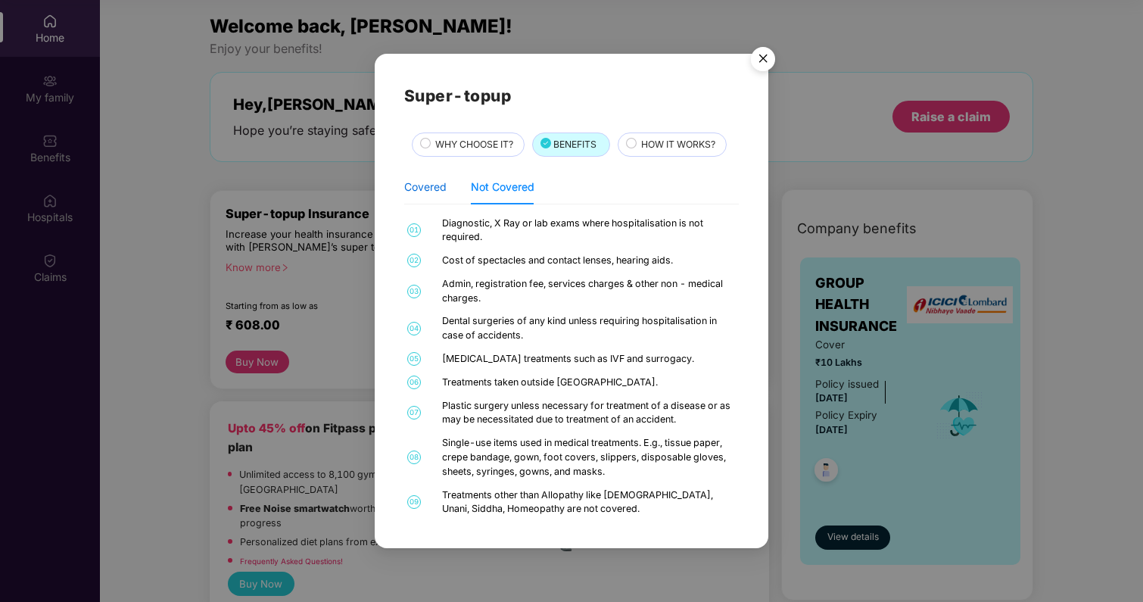
click at [441, 191] on div "Covered" at bounding box center [425, 187] width 42 height 17
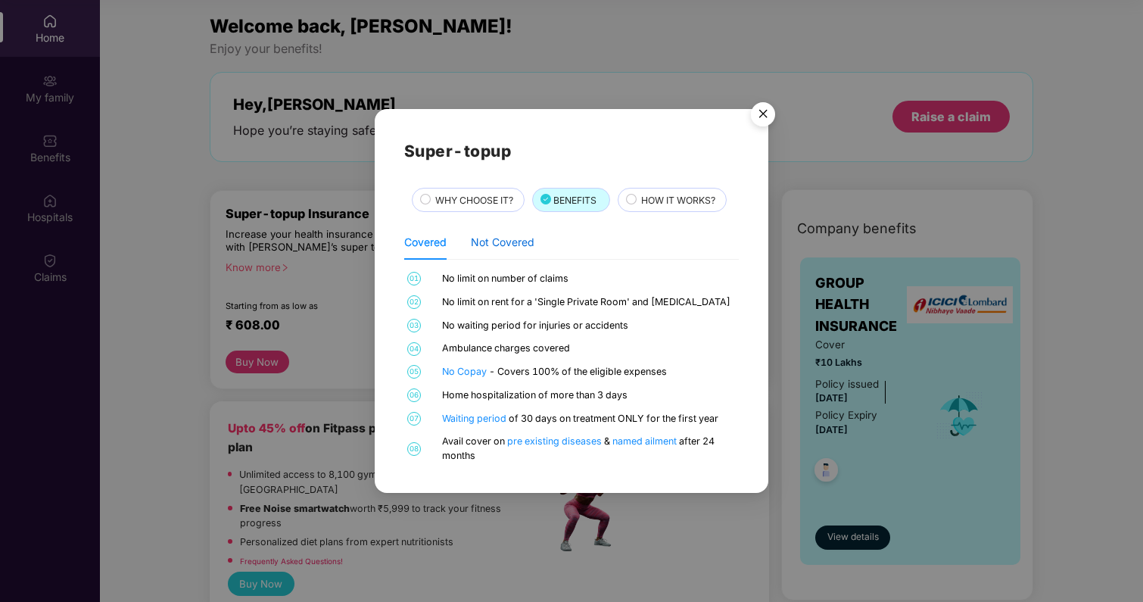
click at [527, 236] on div "Not Covered" at bounding box center [503, 242] width 64 height 17
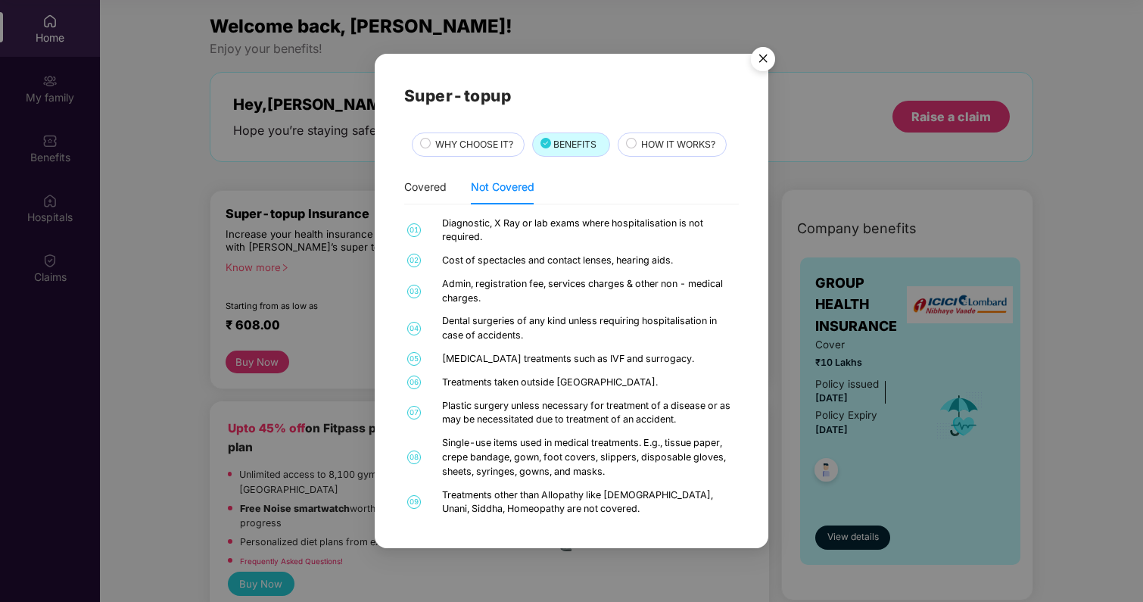
click at [505, 131] on div "Super-topup WHY CHOOSE IT? BENEFITS HOW IT WORKS? Covered Not Covered 01 No lim…" at bounding box center [571, 301] width 335 height 436
click at [505, 147] on span "WHY CHOOSE IT?" at bounding box center [474, 144] width 78 height 14
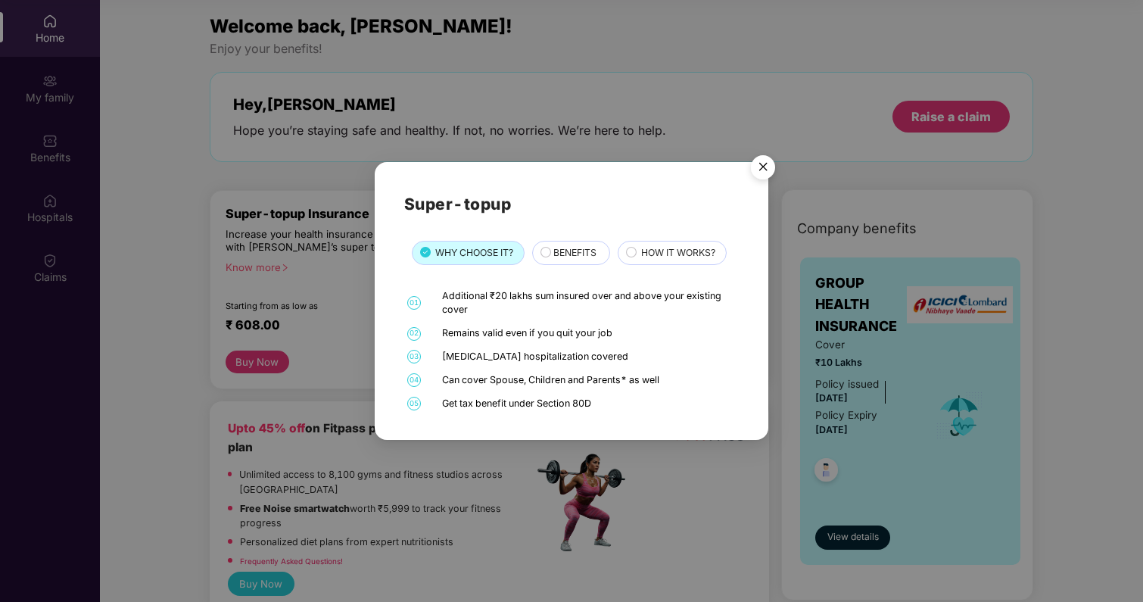
click at [549, 256] on div "BENEFITS" at bounding box center [574, 253] width 57 height 17
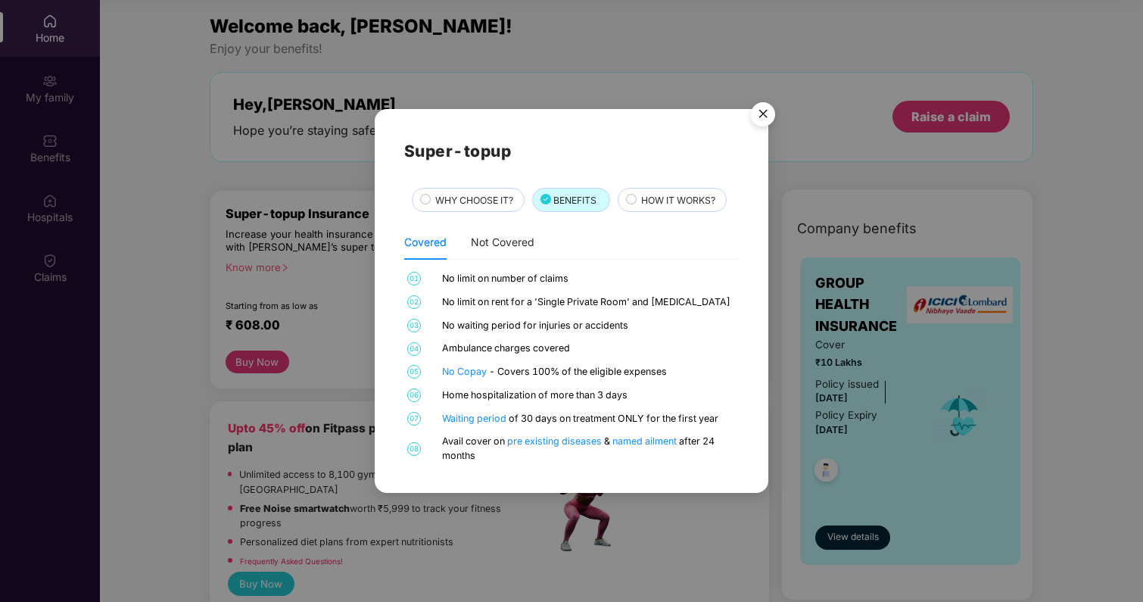
click at [461, 208] on div "WHY CHOOSE IT?" at bounding box center [471, 201] width 89 height 17
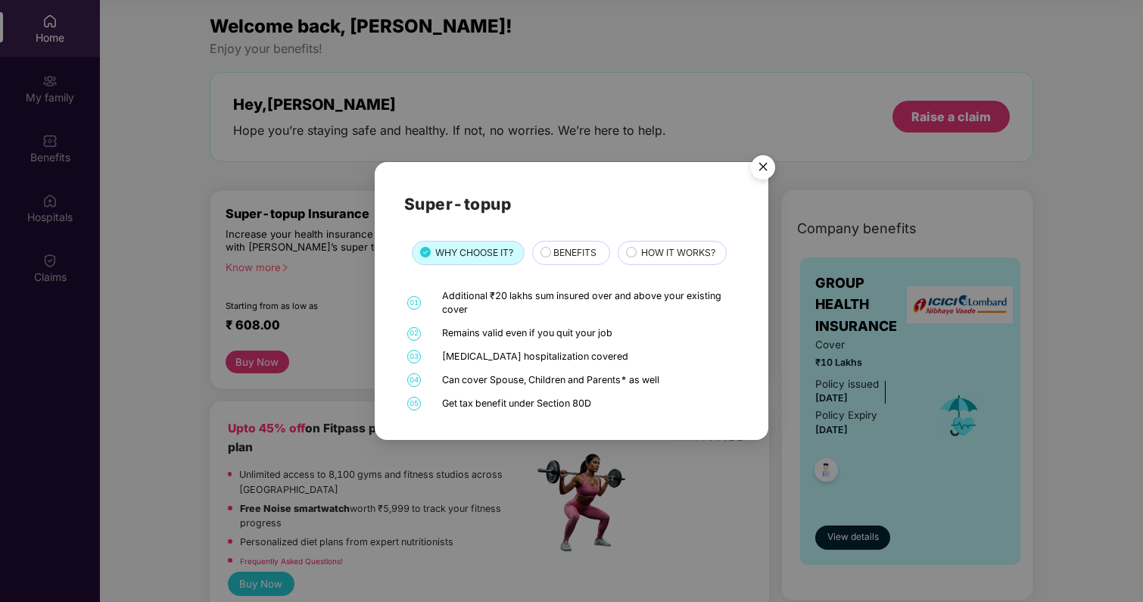
click at [585, 407] on div "Get tax benefit under Section 80D" at bounding box center [588, 403] width 293 height 14
click at [589, 379] on div "Can cover Spouse, Children and Parents* as well" at bounding box center [588, 380] width 293 height 14
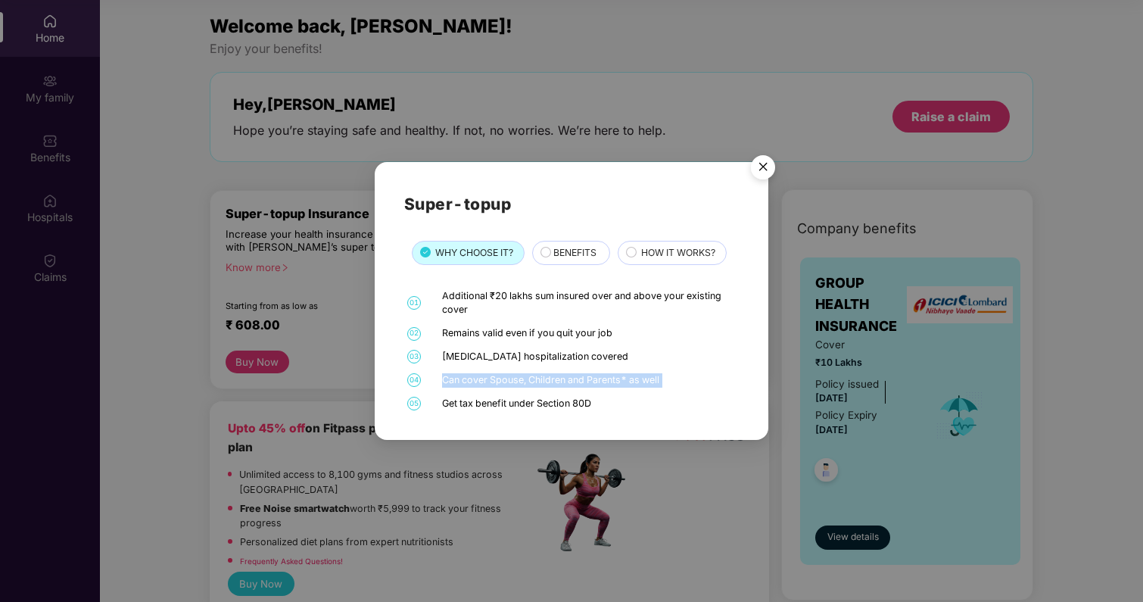
click at [589, 379] on div "Can cover Spouse, Children and Parents* as well" at bounding box center [588, 380] width 293 height 14
click at [603, 379] on div "Can cover Spouse, Children and Parents* as well" at bounding box center [588, 380] width 293 height 14
click at [762, 173] on img "Close" at bounding box center [762, 169] width 42 height 42
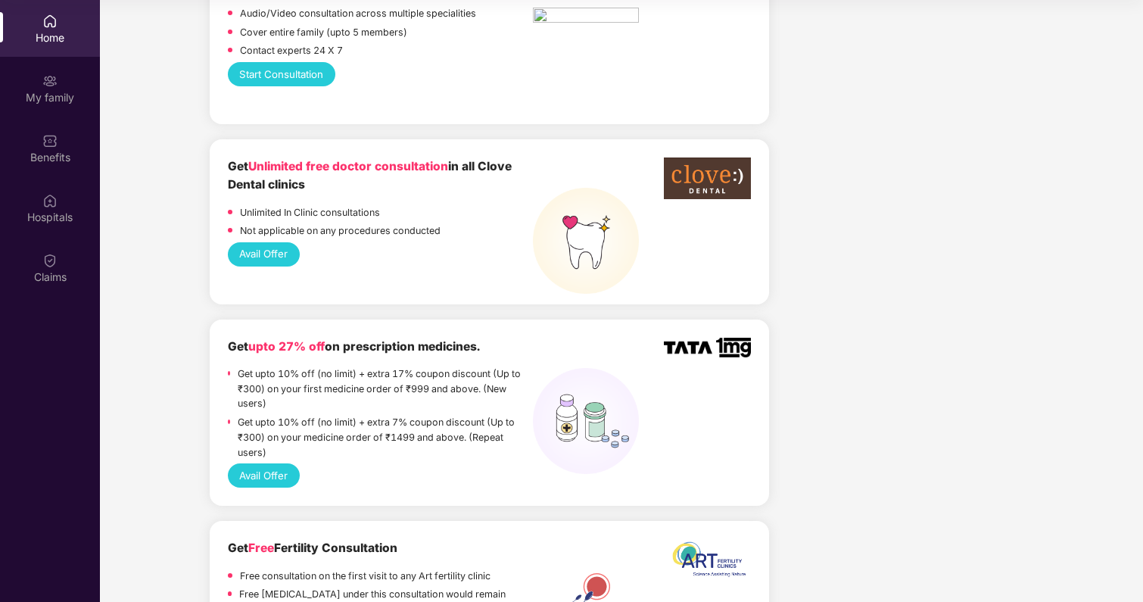
scroll to position [865, 0]
click at [270, 462] on button "Avail Offer" at bounding box center [264, 474] width 72 height 24
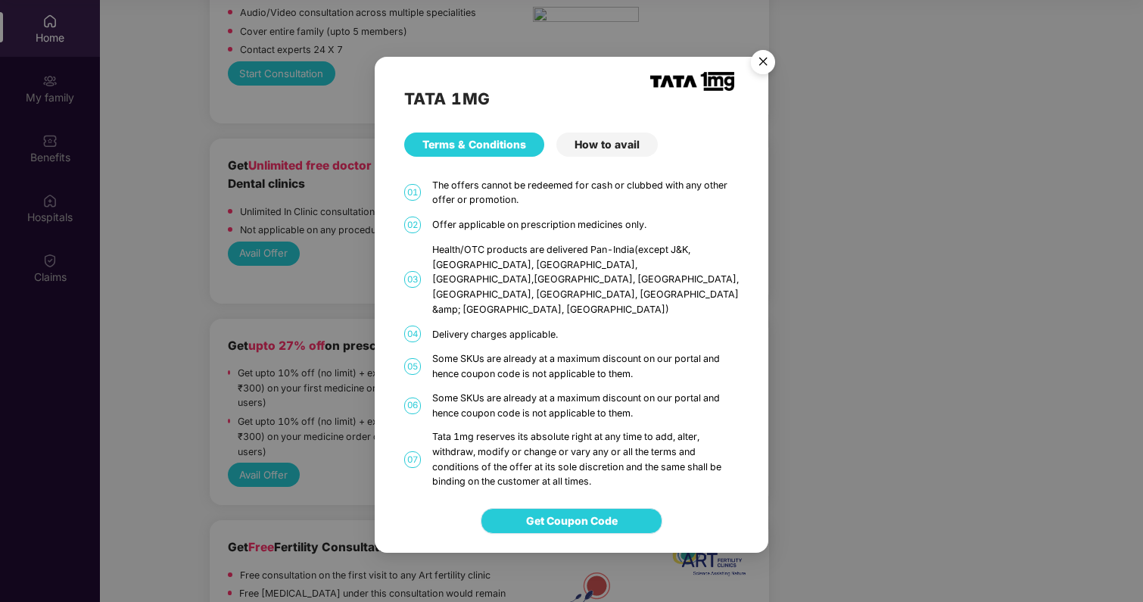
click at [585, 512] on span "Get Coupon Code" at bounding box center [572, 520] width 92 height 17
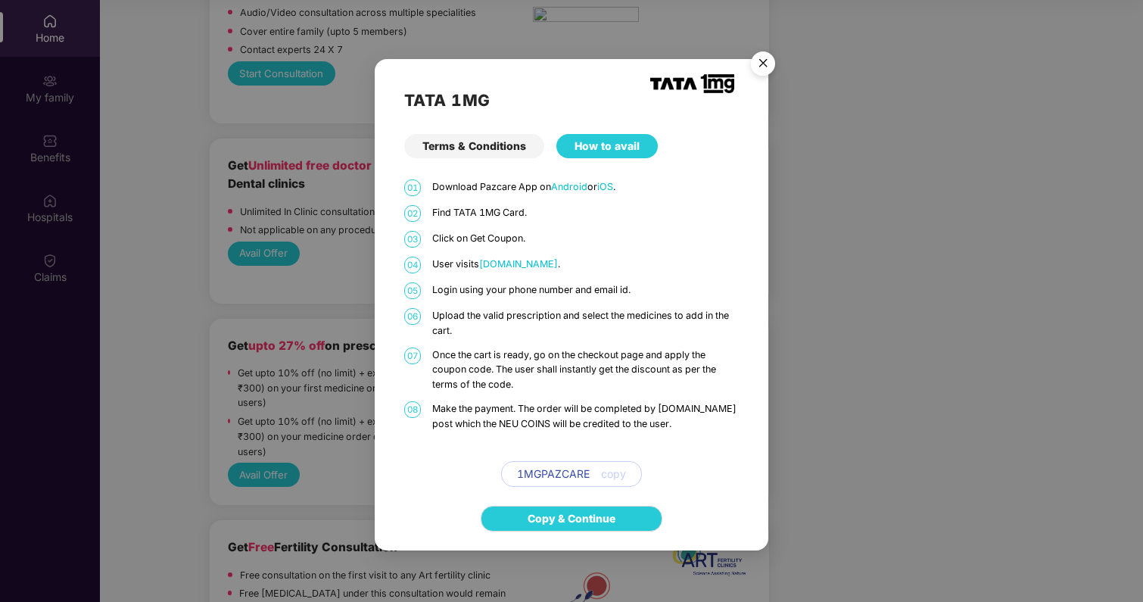
click at [534, 264] on span "[DOMAIN_NAME]" at bounding box center [518, 263] width 79 height 11
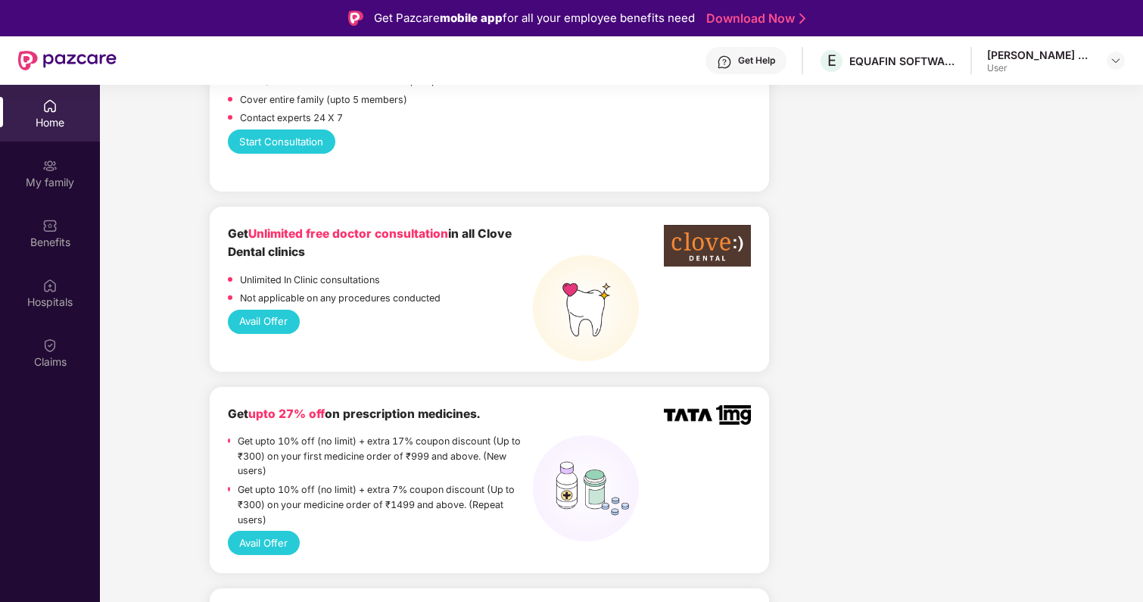
scroll to position [894, 0]
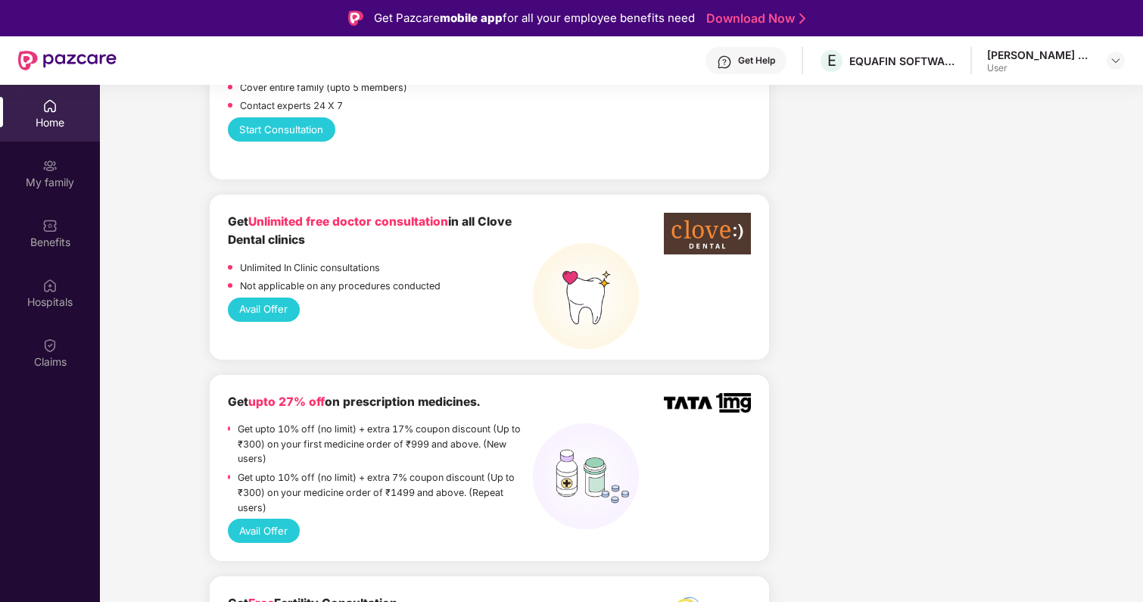
click at [263, 518] on button "Avail Offer" at bounding box center [264, 530] width 72 height 24
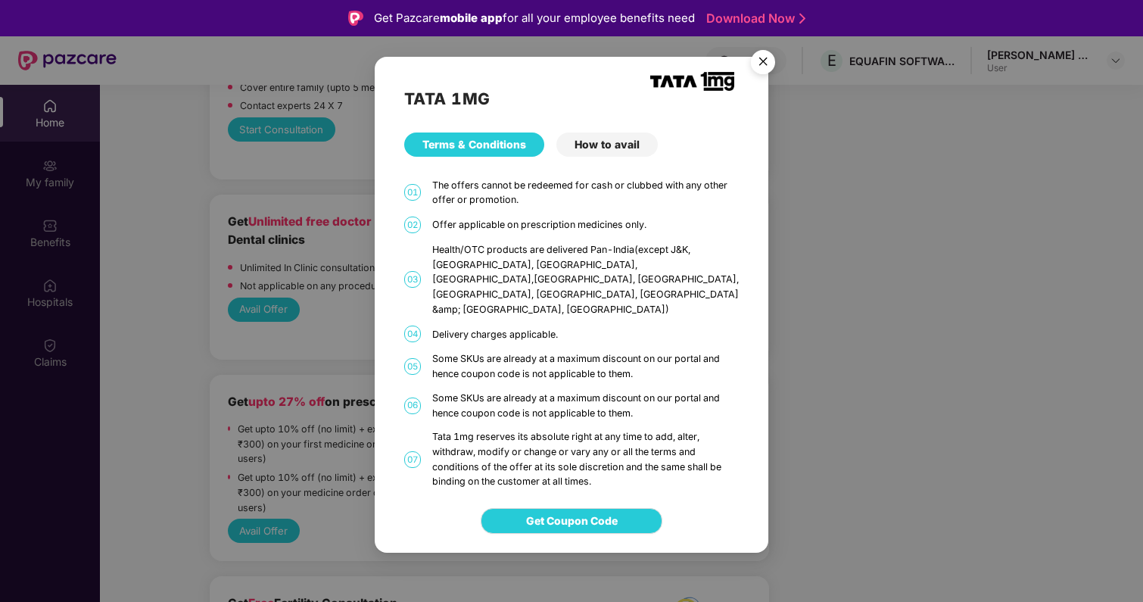
click at [594, 157] on div "How to avail" at bounding box center [606, 144] width 101 height 24
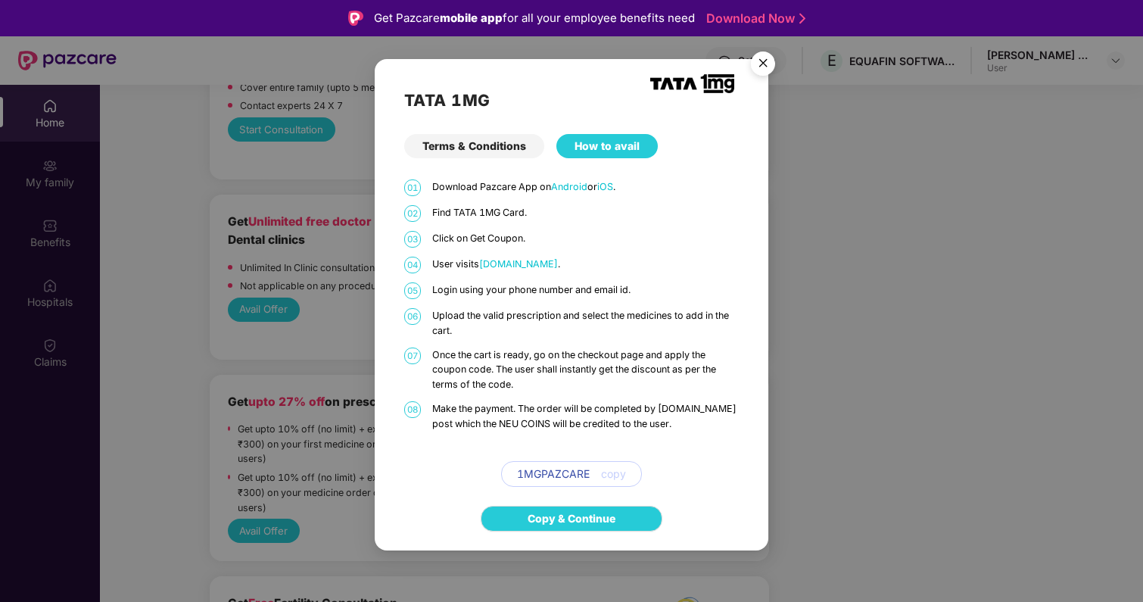
click at [564, 482] on div "1MGPAZCARE copy" at bounding box center [571, 474] width 141 height 26
click at [565, 474] on span "1MGPAZCARE" at bounding box center [553, 473] width 73 height 17
click at [626, 474] on div "1MGPAZCARE copy" at bounding box center [571, 474] width 141 height 26
click at [617, 474] on span "copy" at bounding box center [613, 473] width 25 height 17
click at [585, 470] on span "1MGPAZCARE" at bounding box center [553, 473] width 73 height 17
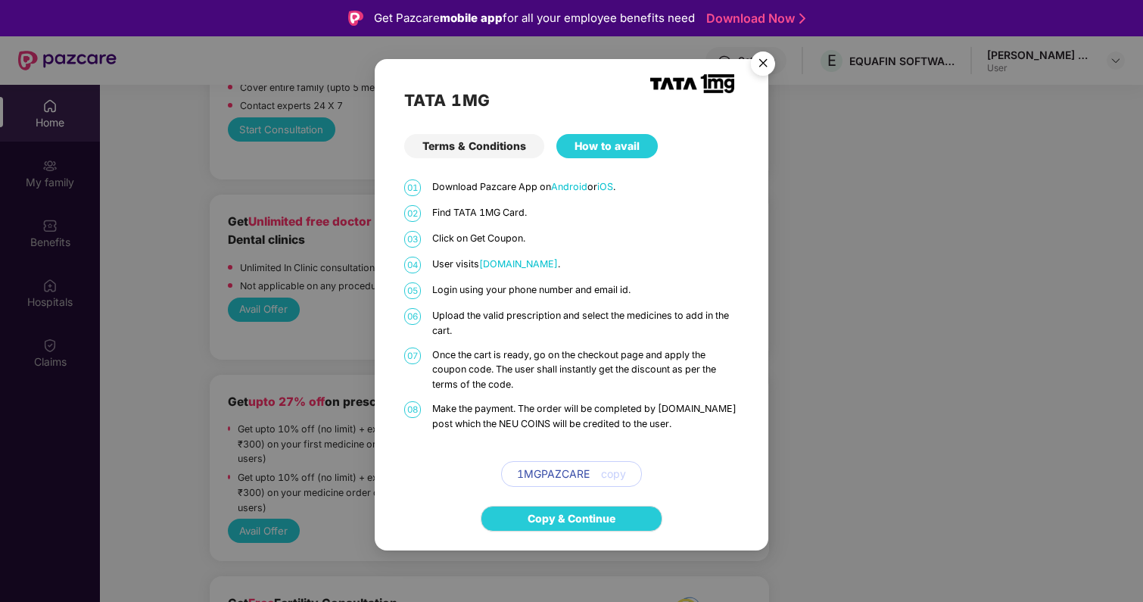
click at [558, 286] on p "Login using your phone number and email id." at bounding box center [585, 289] width 307 height 15
click at [757, 66] on img "Close" at bounding box center [762, 66] width 42 height 42
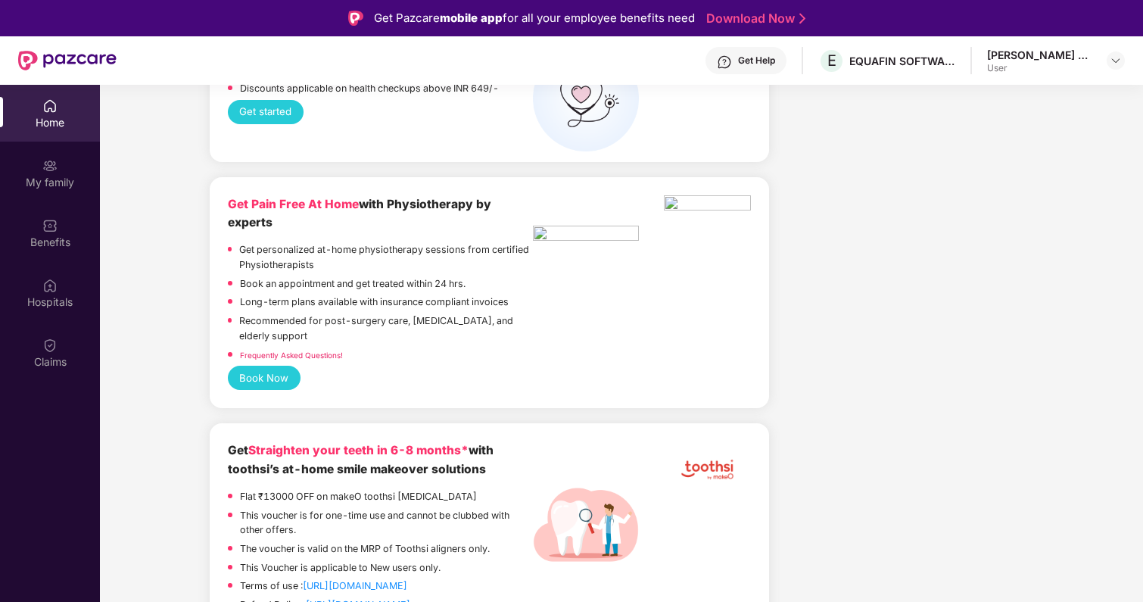
scroll to position [2492, 0]
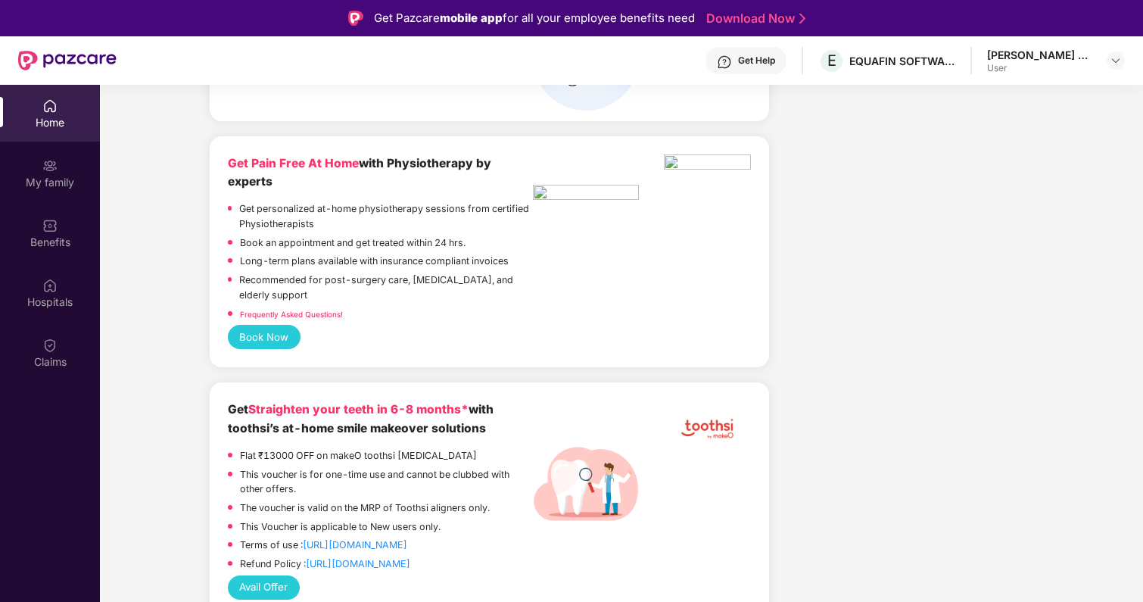
click at [262, 325] on button "Book Now" at bounding box center [264, 337] width 73 height 24
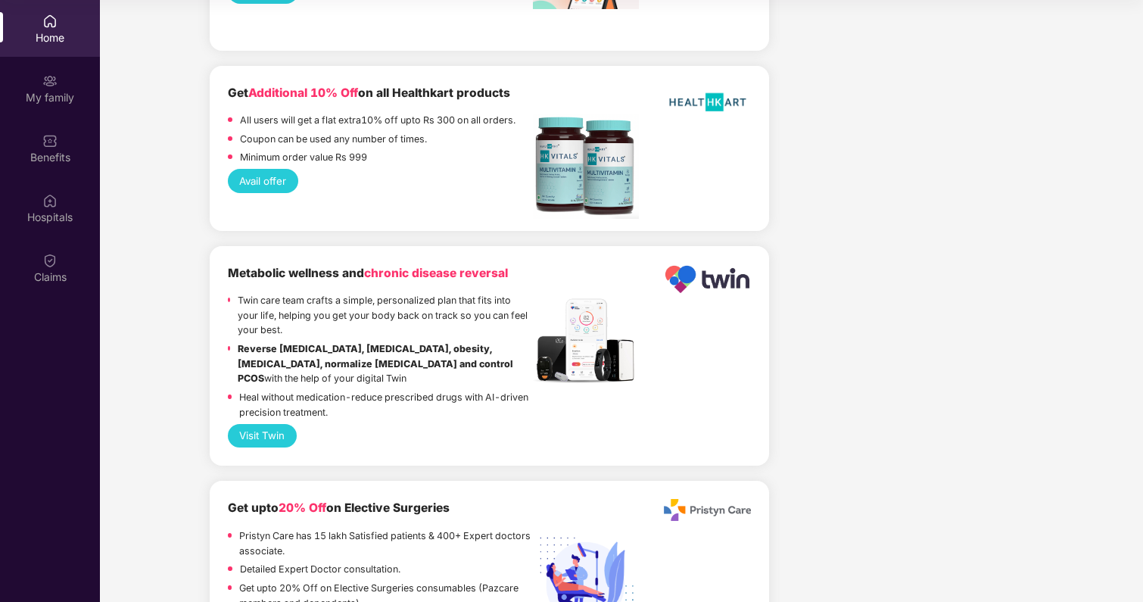
scroll to position [3120, 0]
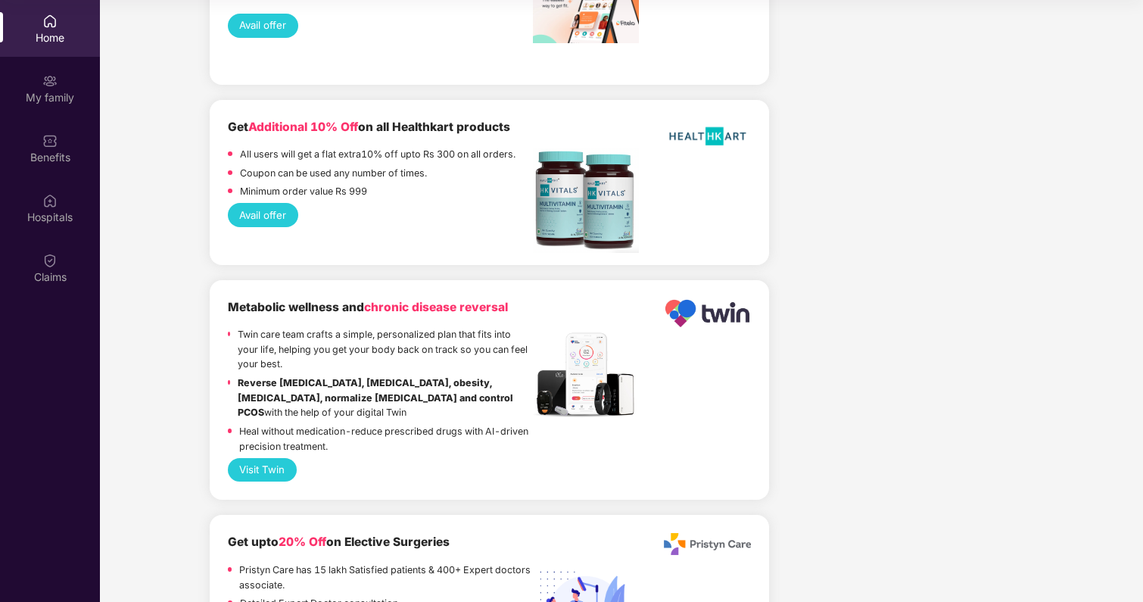
click at [279, 458] on button "Visit Twin" at bounding box center [262, 470] width 69 height 24
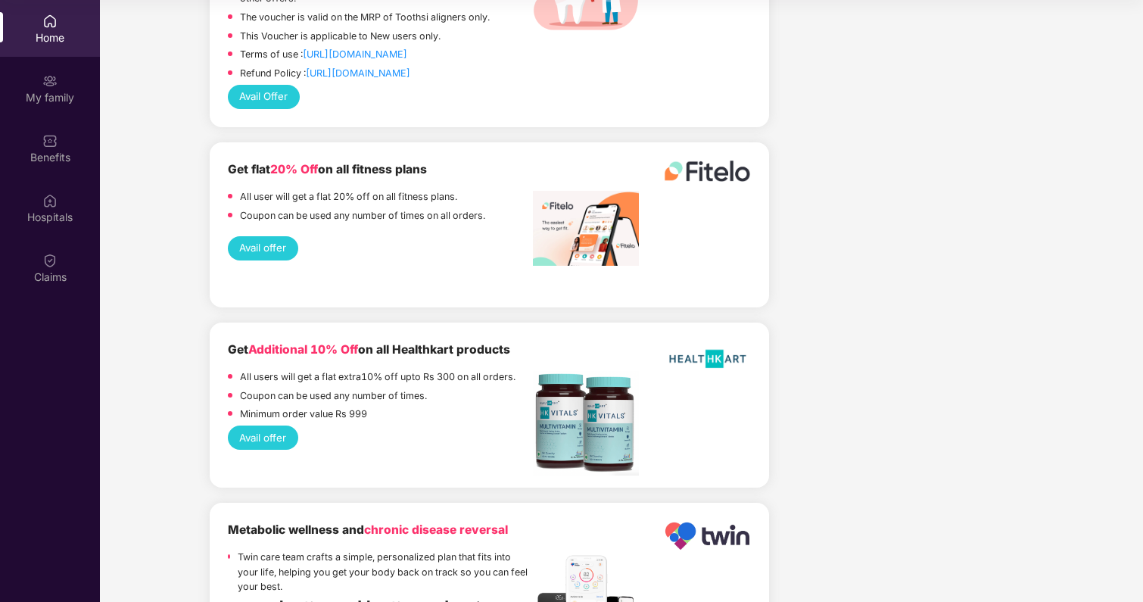
scroll to position [2860, 0]
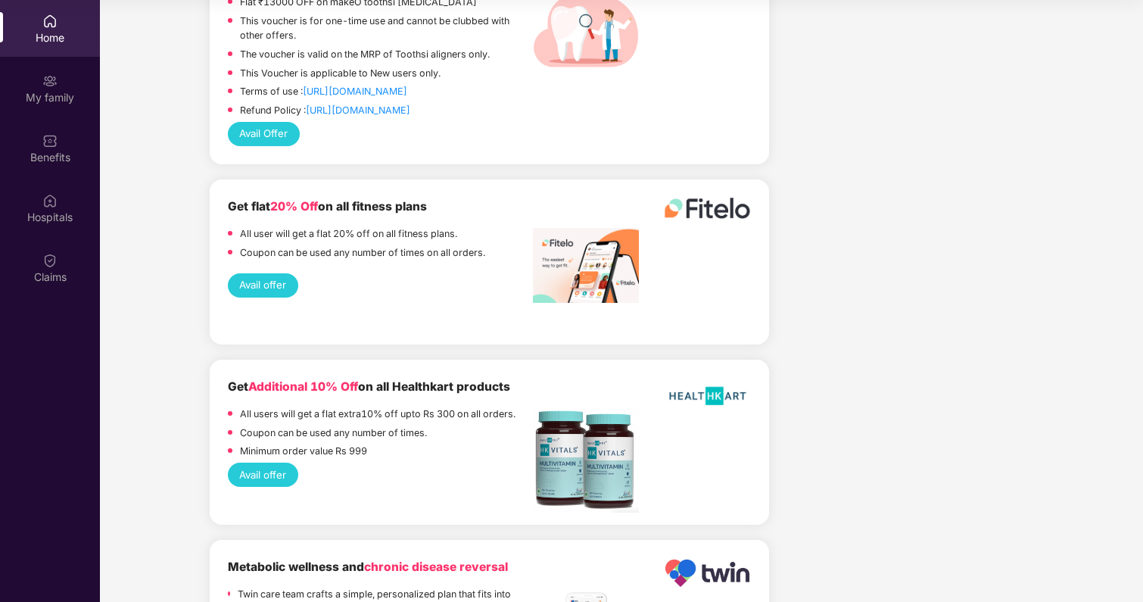
click at [278, 273] on button "Avail offer" at bounding box center [263, 285] width 70 height 24
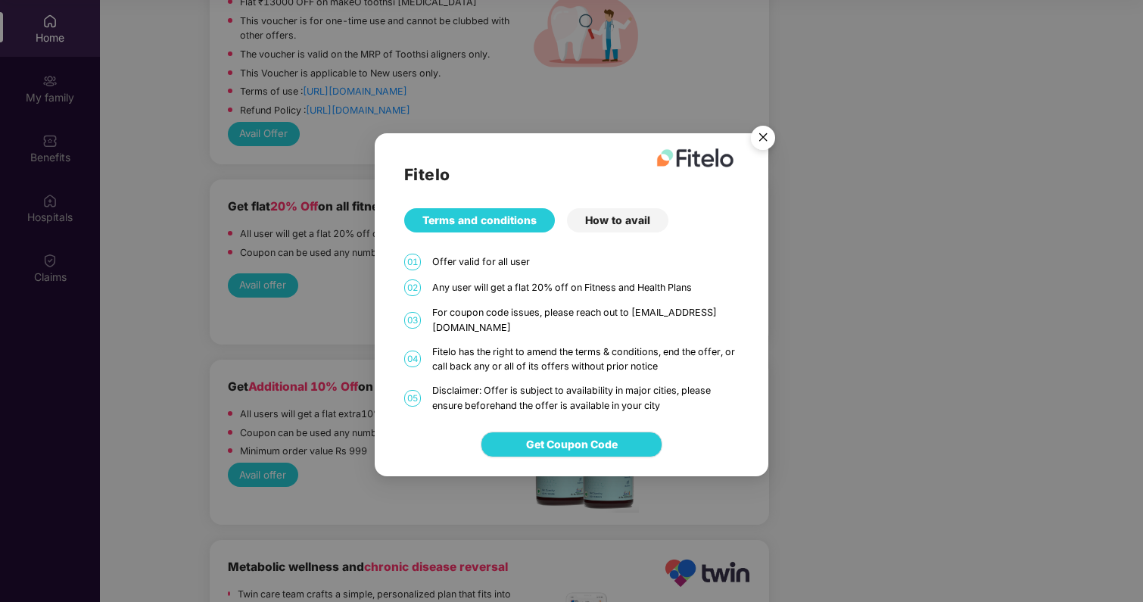
click at [580, 222] on div "How to avail" at bounding box center [617, 220] width 101 height 24
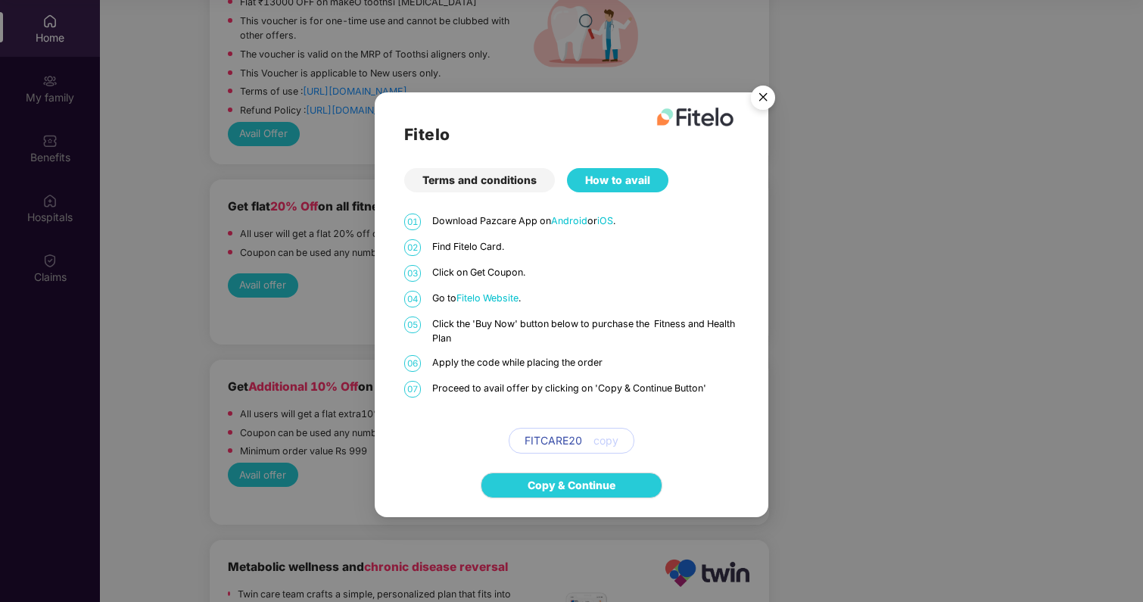
click at [480, 294] on span "Fitelo Website" at bounding box center [487, 297] width 62 height 11
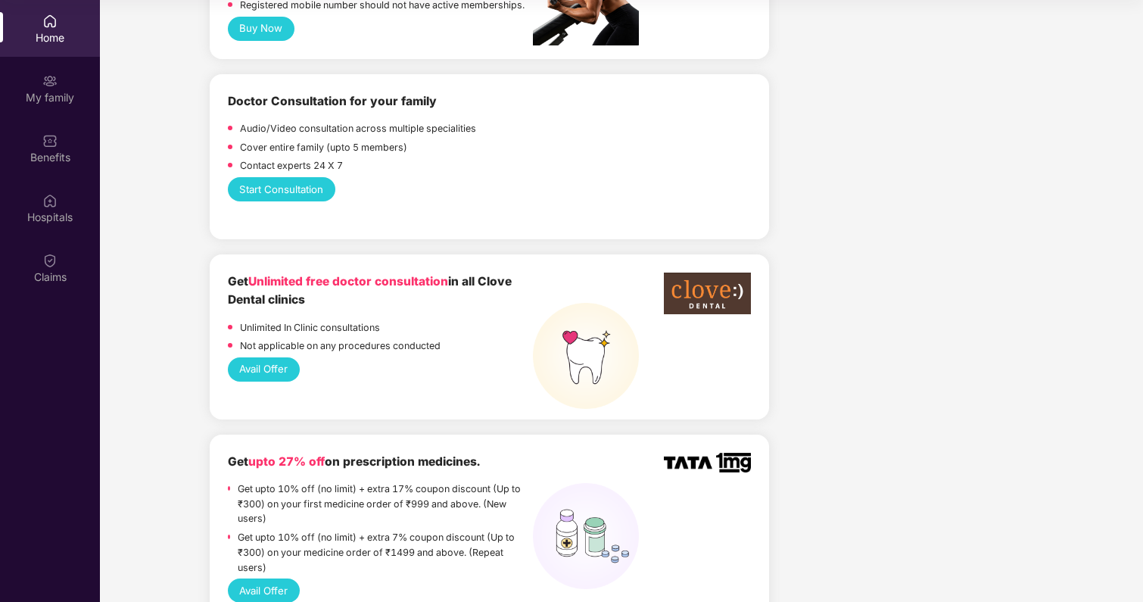
scroll to position [747, 0]
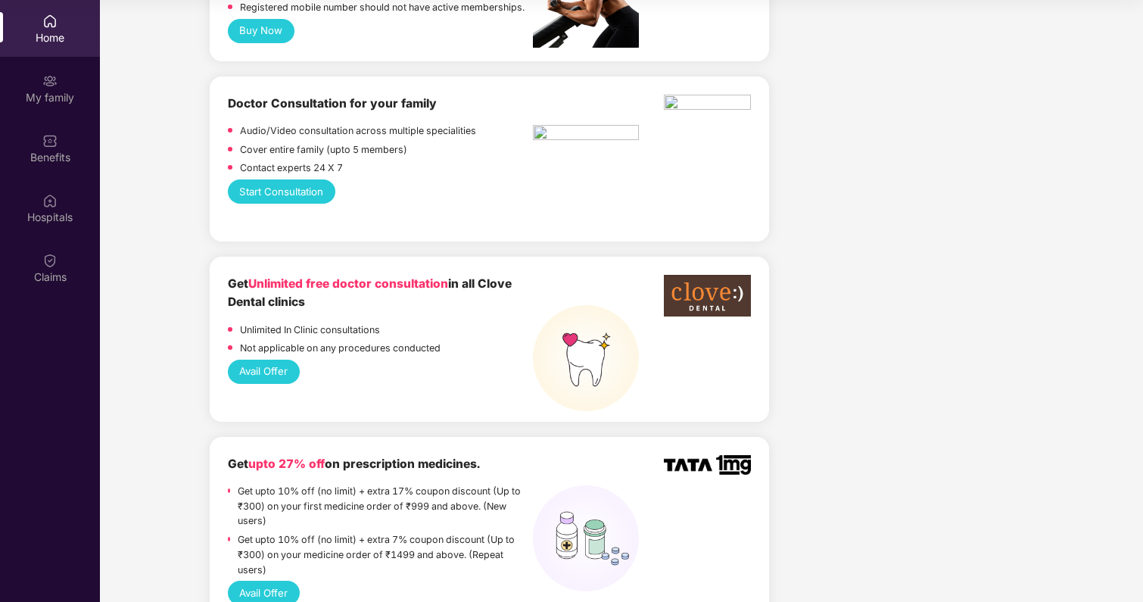
click at [316, 179] on button "Start Consultation" at bounding box center [281, 191] width 107 height 24
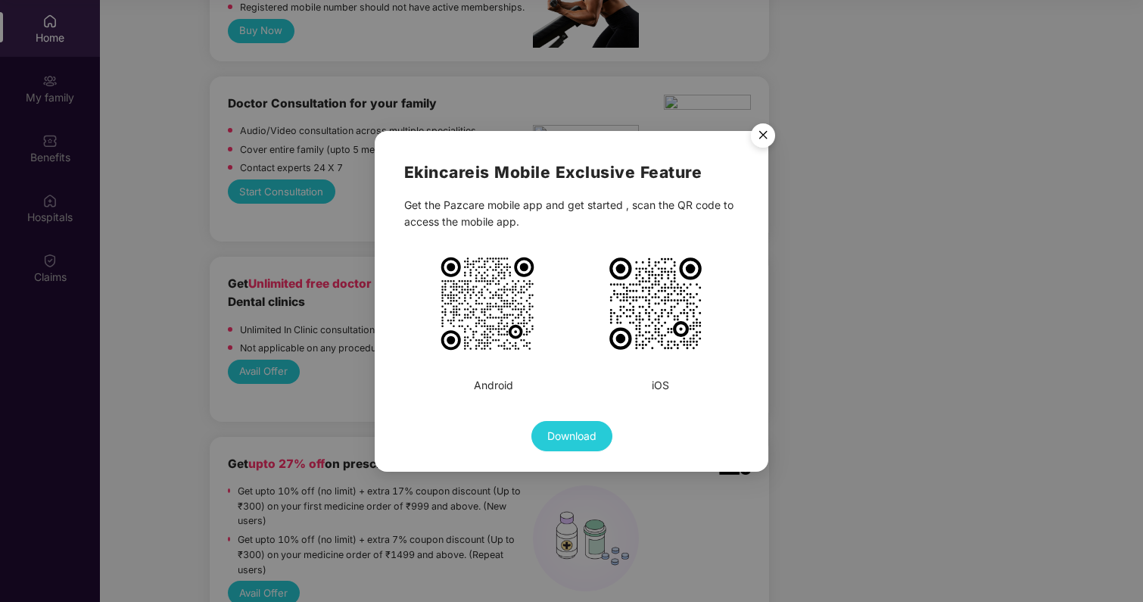
click at [757, 144] on img "Close" at bounding box center [762, 138] width 42 height 42
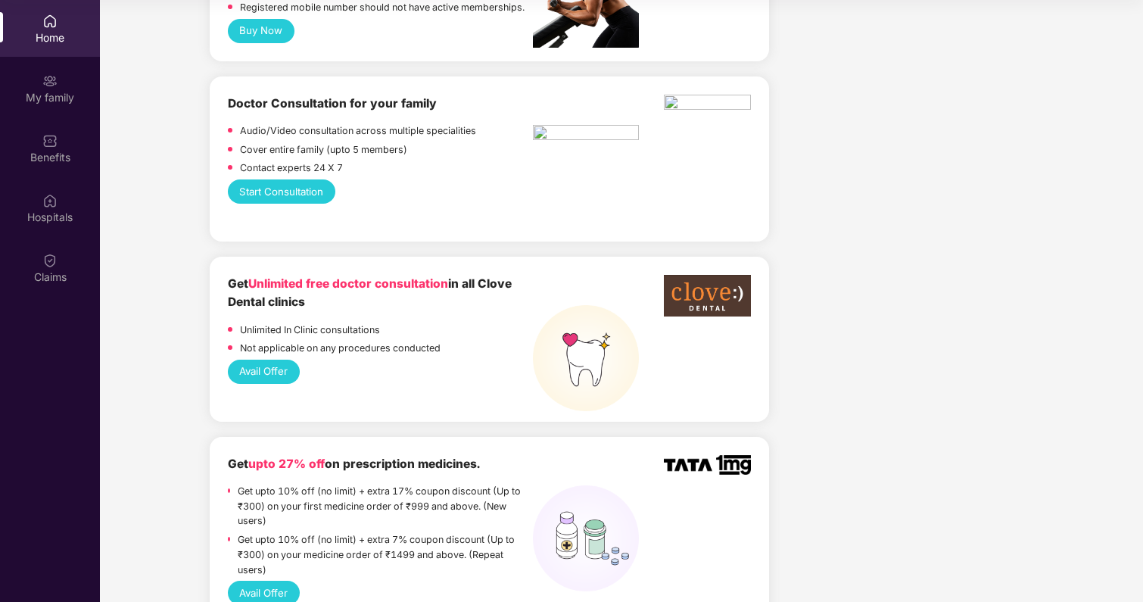
click at [314, 179] on button "Start Consultation" at bounding box center [281, 191] width 107 height 24
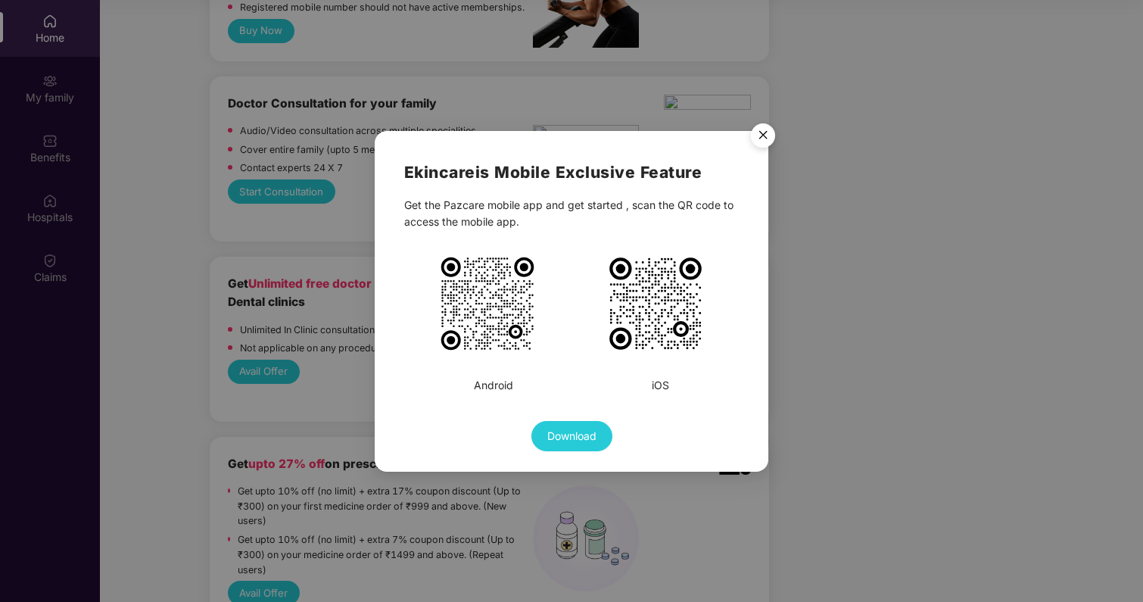
click at [769, 142] on img "Close" at bounding box center [762, 138] width 42 height 42
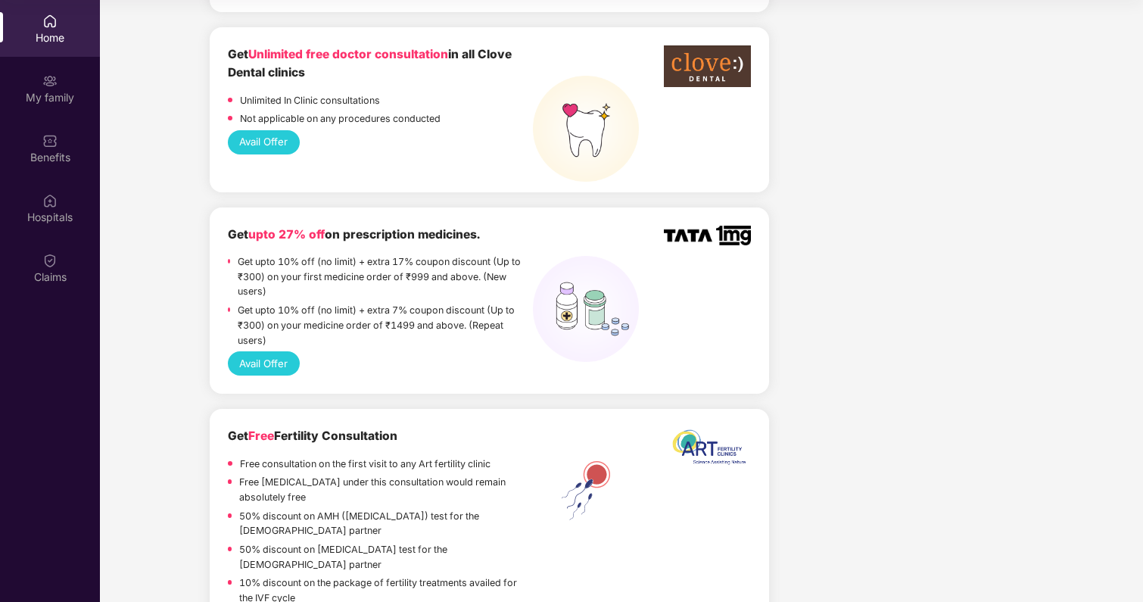
scroll to position [1138, 0]
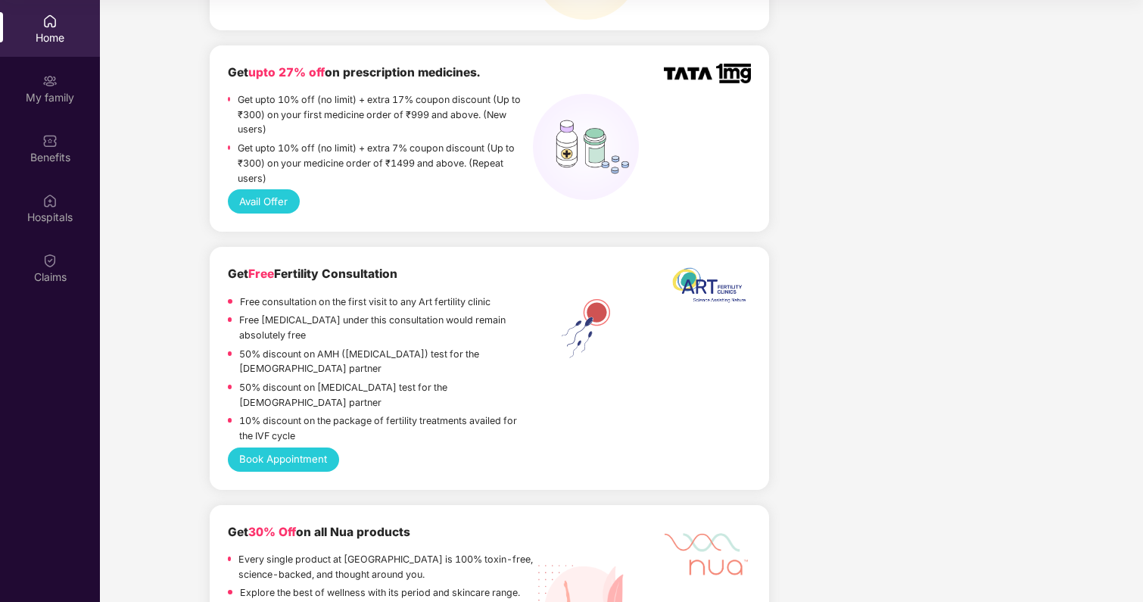
click at [262, 447] on button "Book Appointment" at bounding box center [283, 459] width 111 height 24
